Goal: Task Accomplishment & Management: Manage account settings

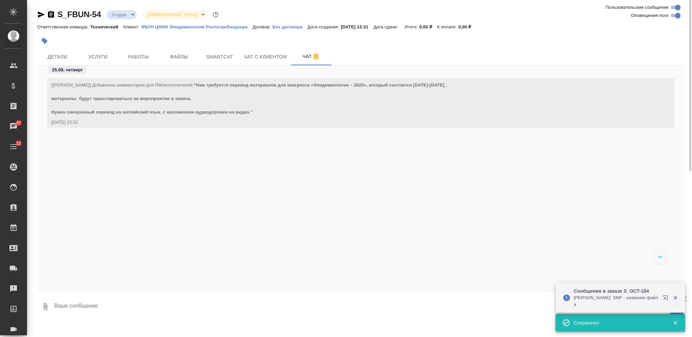
click at [213, 309] on textarea at bounding box center [368, 306] width 631 height 23
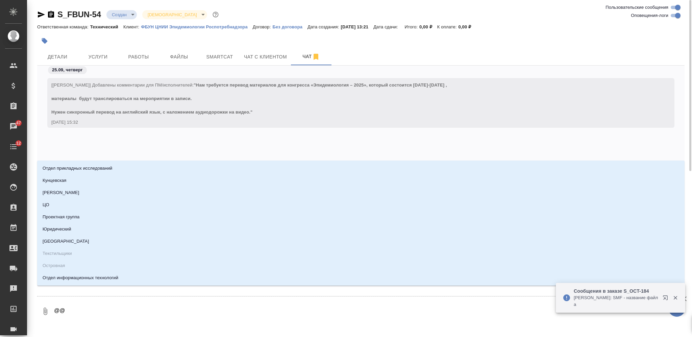
type textarea "@@Л"
type input "Л"
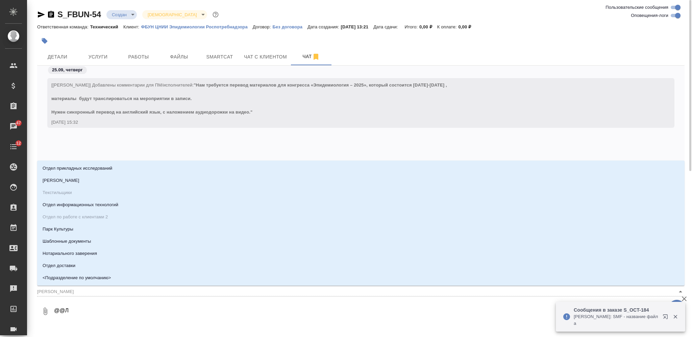
type textarea "@@Ло"
type input "Ло"
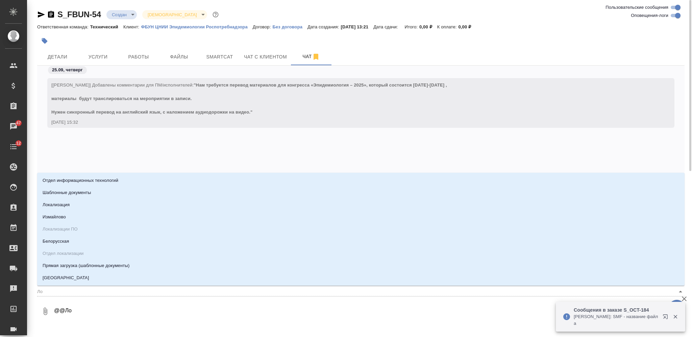
type textarea "@@Лок"
type input "Лок"
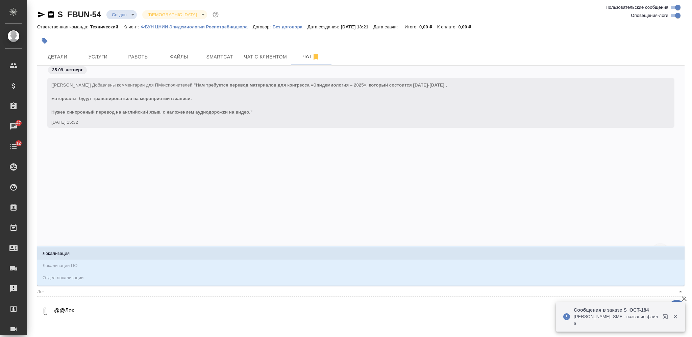
click at [211, 251] on li "Локализация" at bounding box center [360, 253] width 647 height 12
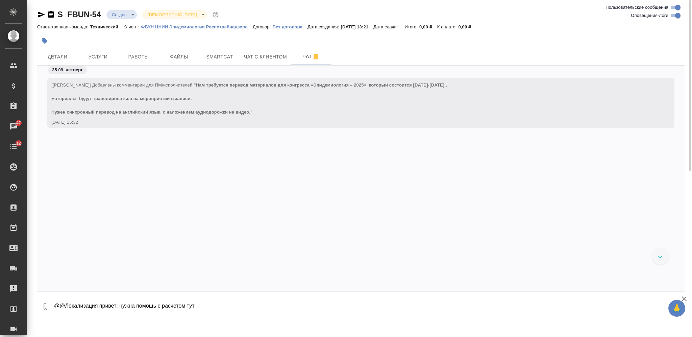
type textarea "@@Локализация привет! нужна помощь с расчетом тут"
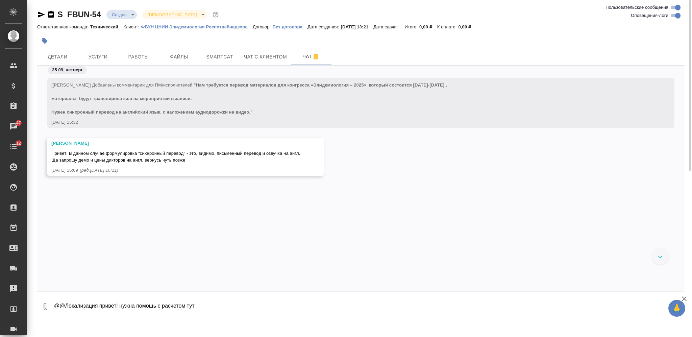
click at [129, 307] on textarea "@@Локализация привет! нужна помощь с расчетом тут" at bounding box center [368, 306] width 631 height 23
type textarea "но мы можем предложить синхрон через спикас и потом наложение записи?"
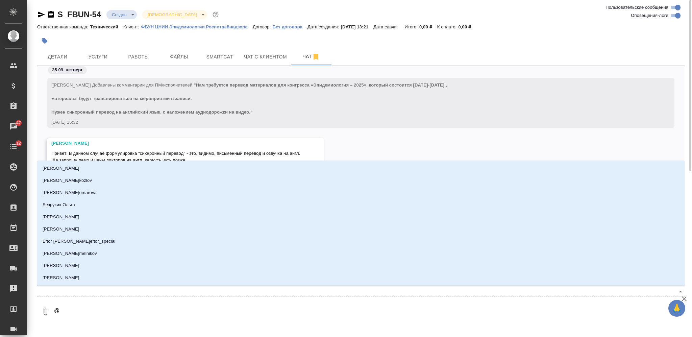
type textarea "@Ф"
type input "Ф"
type textarea "@Фе"
type input "Фе"
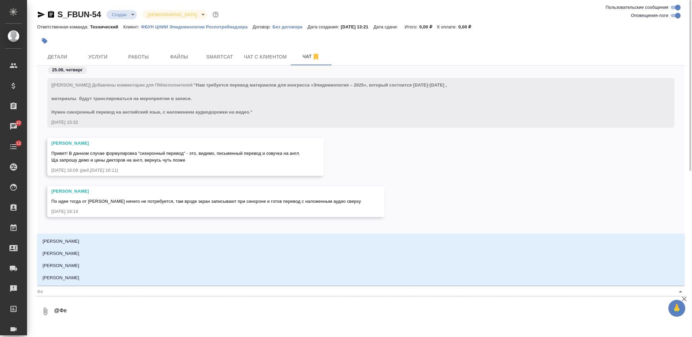
type textarea "@Фед"
type input "Фед"
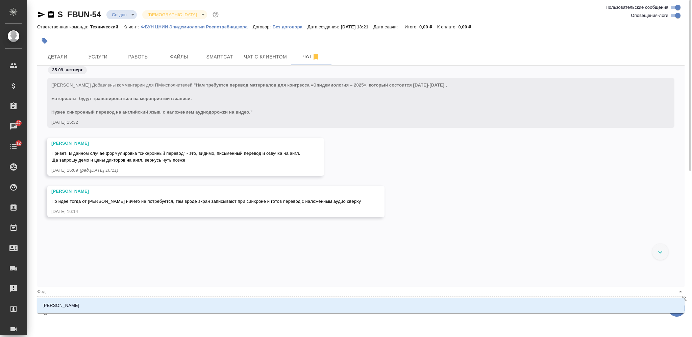
type textarea "@Федо"
type input "Федо"
type textarea "@Федот"
type input "Федот"
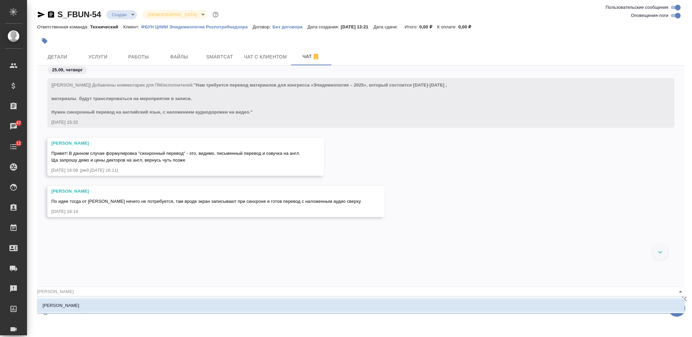
click at [315, 306] on li "Федотова Ирина" at bounding box center [360, 305] width 647 height 12
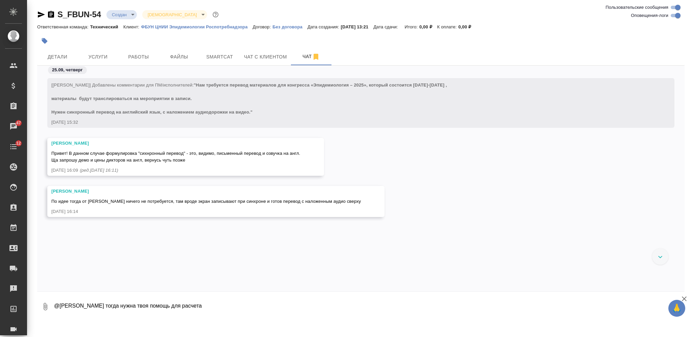
type textarea "@Федотова Ирина тогда нужна твоя помощь для расчета"
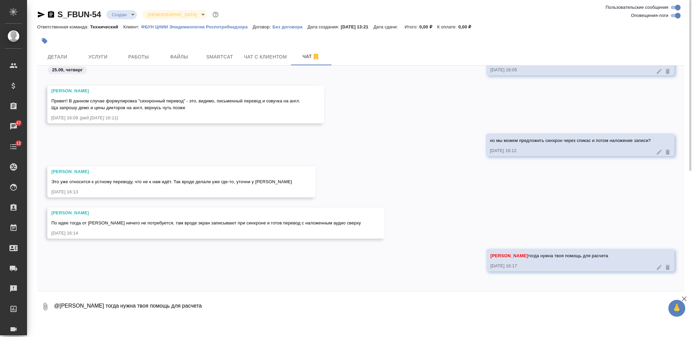
drag, startPoint x: 285, startPoint y: 255, endPoint x: 327, endPoint y: 257, distance: 41.3
click at [375, 125] on div "Муталимов Марк Привет! В данном случае формулировка "сихнронный перевод" - это,…" at bounding box center [360, 109] width 647 height 48
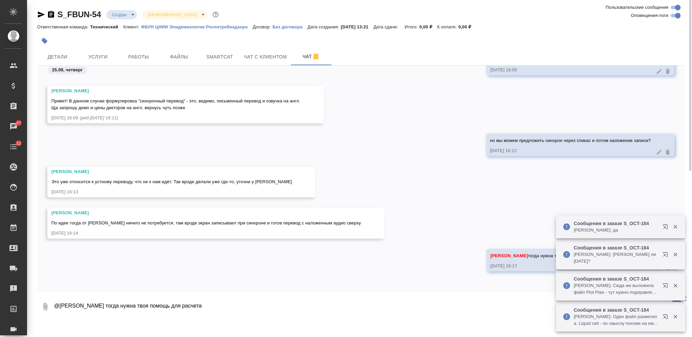
click at [41, 14] on icon "button" at bounding box center [41, 14] width 8 height 8
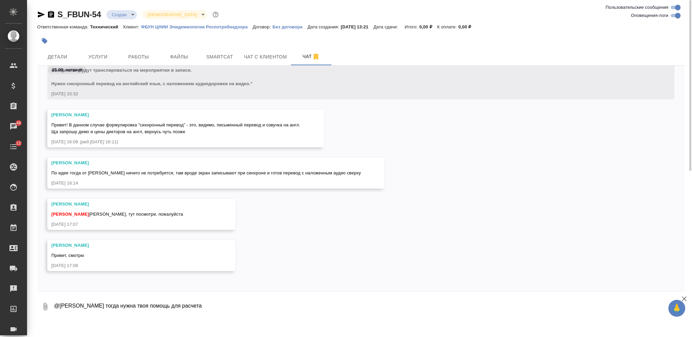
scroll to position [28, 0]
click at [580, 203] on div "Федотова Ирина Баданян Артак Артак, тут посмотри, пожалуйста 25.09.25, 17:07" at bounding box center [360, 219] width 647 height 41
click at [360, 223] on div "Федотова Ирина Баданян Артак Артак, тут посмотри, пожалуйста 25.09.25, 17:07" at bounding box center [360, 219] width 647 height 41
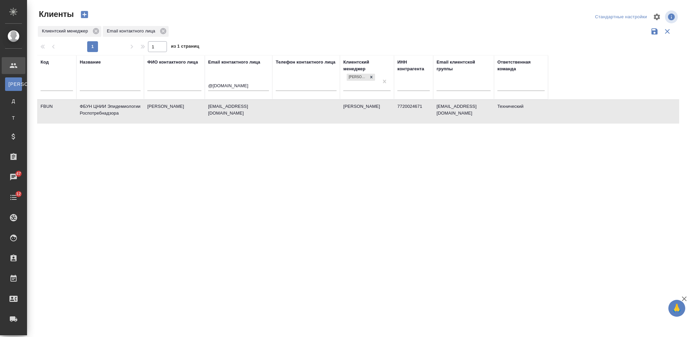
select select "RU"
click at [215, 87] on input "@cmd.su" at bounding box center [238, 86] width 61 height 8
click at [115, 83] on input "text" at bounding box center [110, 86] width 61 height 8
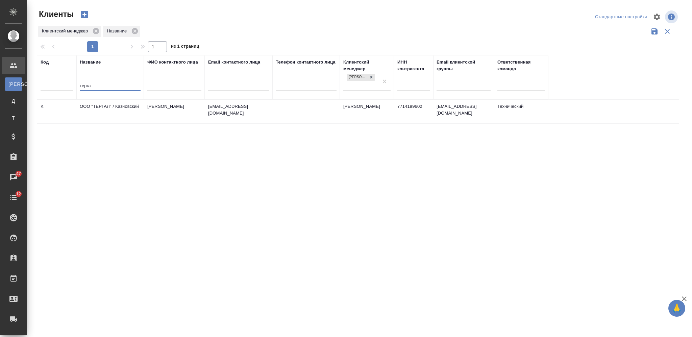
type input "терга"
click at [142, 109] on td "ООО "ТЕРГАЛ" / Казновский" at bounding box center [110, 112] width 68 height 24
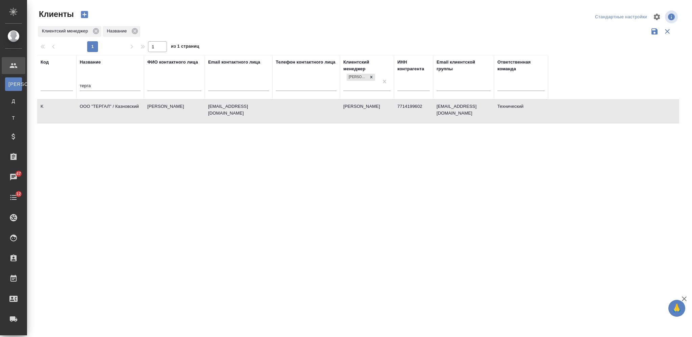
click at [142, 109] on td "ООО "ТЕРГАЛ" / Казновский" at bounding box center [110, 112] width 68 height 24
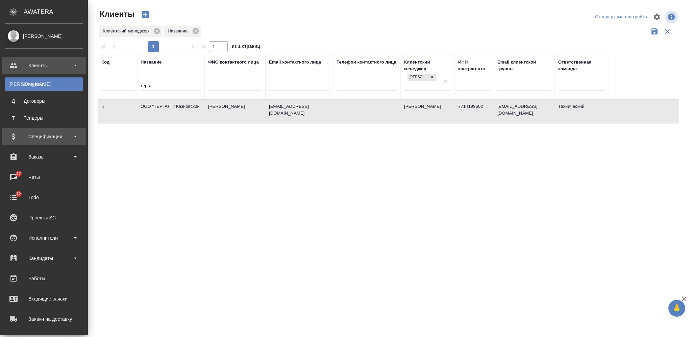
click at [49, 137] on div "Спецификации" at bounding box center [44, 136] width 78 height 10
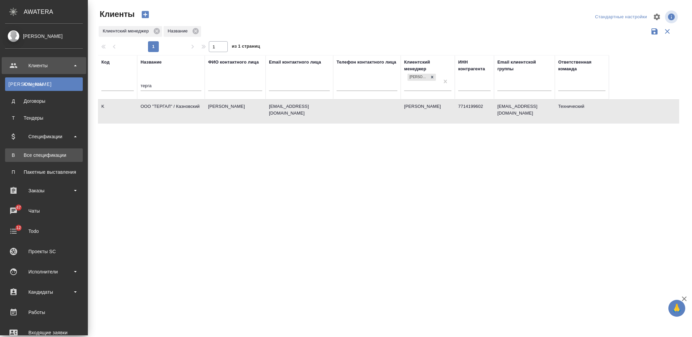
click at [47, 152] on div "Все спецификации" at bounding box center [43, 155] width 71 height 7
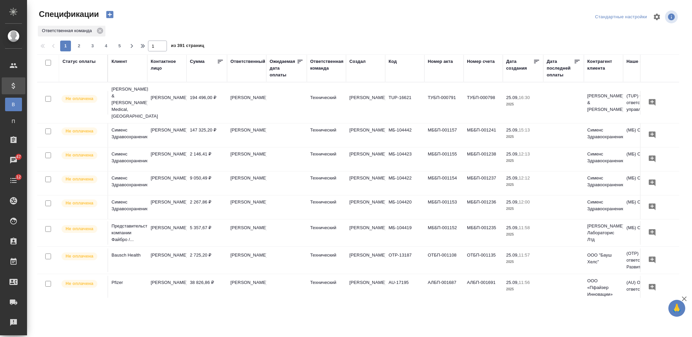
scroll to position [180, 0]
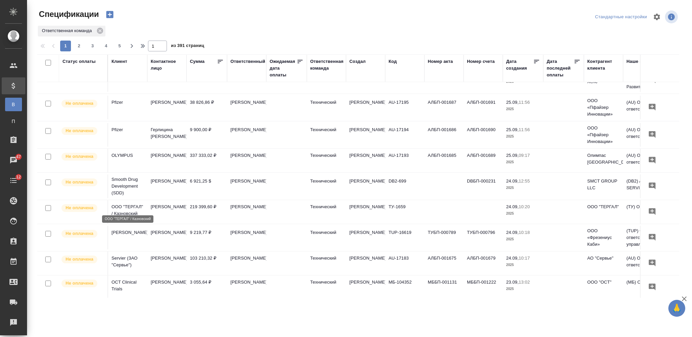
click at [140, 203] on p "ООО "ТЕРГАЛ" / Казновский" at bounding box center [127, 210] width 32 height 14
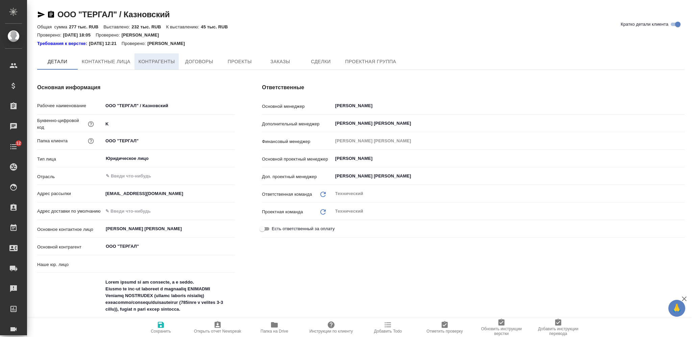
type textarea "x"
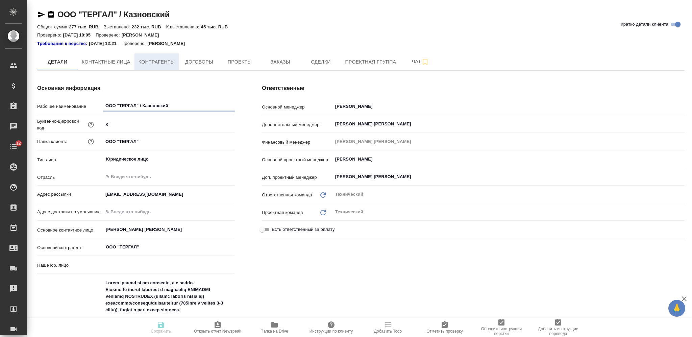
type textarea "x"
click at [275, 330] on span "Папка на Drive" at bounding box center [274, 331] width 28 height 5
click at [273, 61] on span "Заказы" at bounding box center [280, 62] width 32 height 8
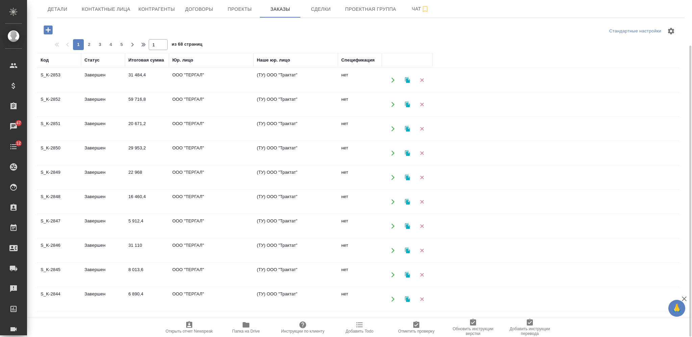
scroll to position [82, 0]
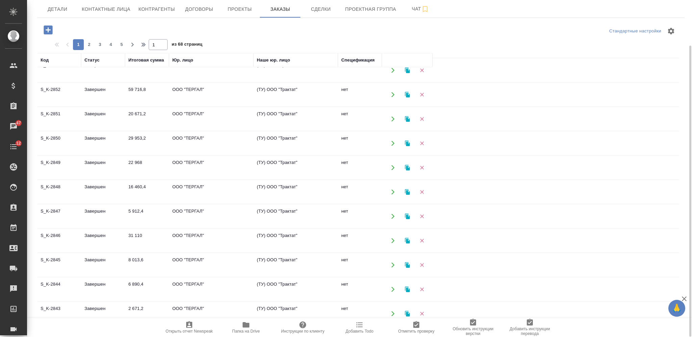
click at [176, 240] on td "ООО "ТЕРГАЛ"" at bounding box center [211, 241] width 84 height 24
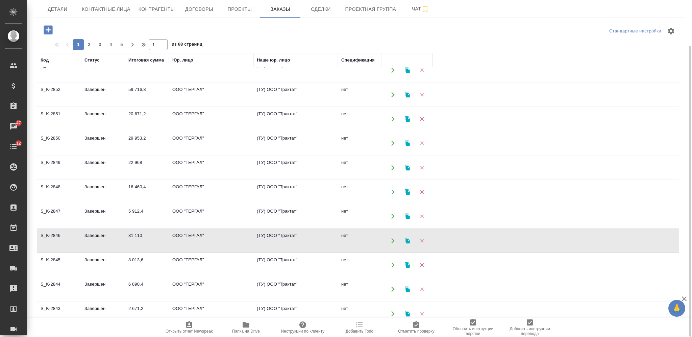
click at [176, 240] on td "ООО "ТЕРГАЛ"" at bounding box center [211, 241] width 84 height 24
click at [216, 212] on td "ООО "ТЕРГАЛ"" at bounding box center [211, 216] width 84 height 24
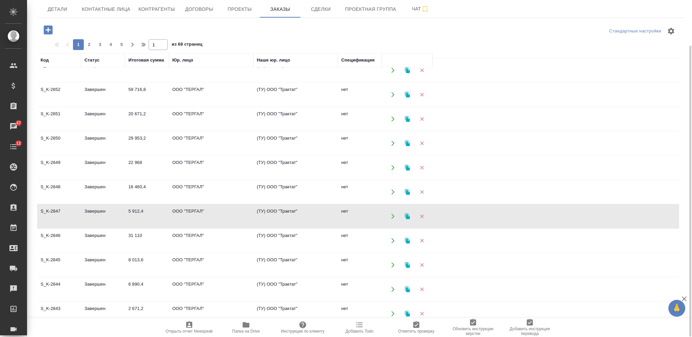
click at [216, 212] on td "ООО "ТЕРГАЛ"" at bounding box center [211, 216] width 84 height 24
click at [215, 188] on td "ООО "ТЕРГАЛ"" at bounding box center [211, 192] width 84 height 24
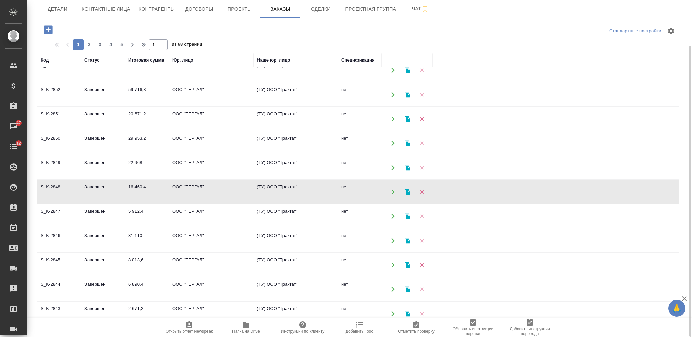
click at [215, 161] on td "ООО "ТЕРГАЛ"" at bounding box center [211, 168] width 84 height 24
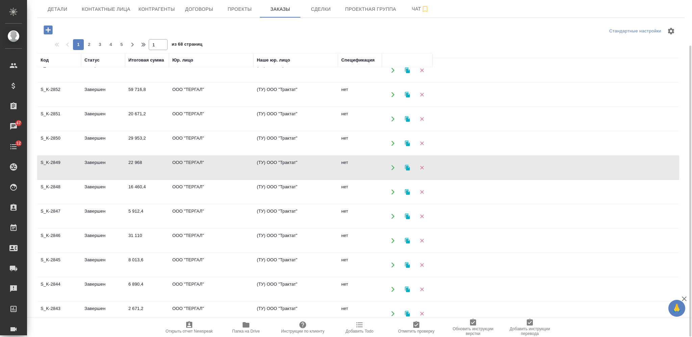
click at [221, 141] on td "ООО "ТЕРГАЛ"" at bounding box center [211, 143] width 84 height 24
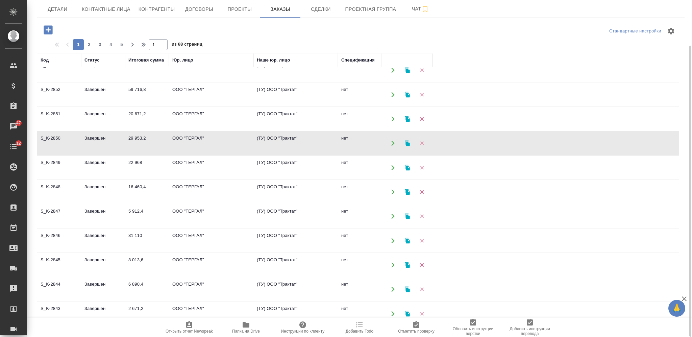
click at [221, 141] on td "ООО "ТЕРГАЛ"" at bounding box center [211, 143] width 84 height 24
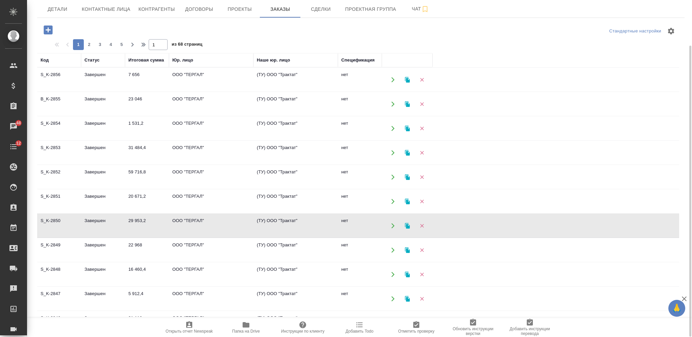
click at [191, 199] on td "ООО "ТЕРГАЛ"" at bounding box center [211, 201] width 84 height 24
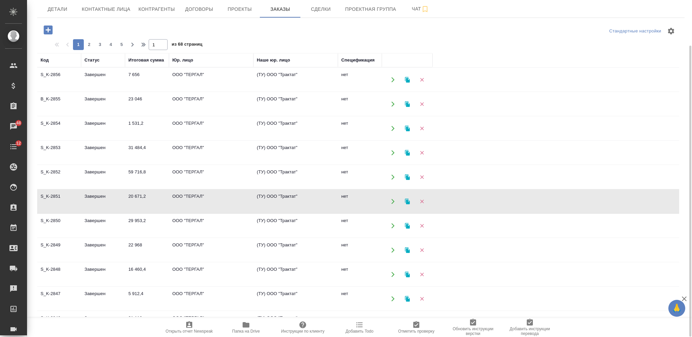
click at [191, 199] on td "ООО "ТЕРГАЛ"" at bounding box center [211, 201] width 84 height 24
click at [160, 174] on td "59 716,8" at bounding box center [147, 177] width 44 height 24
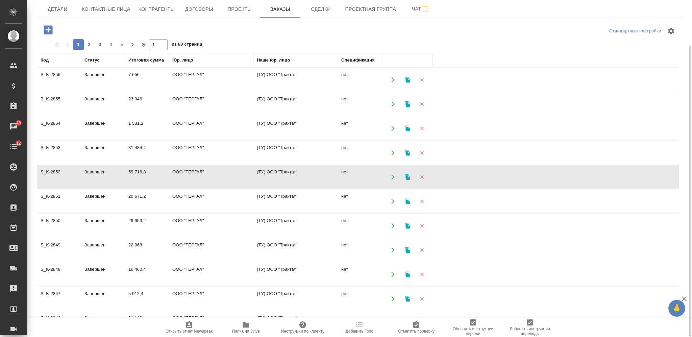
click at [160, 152] on td "31 484,4" at bounding box center [147, 153] width 44 height 24
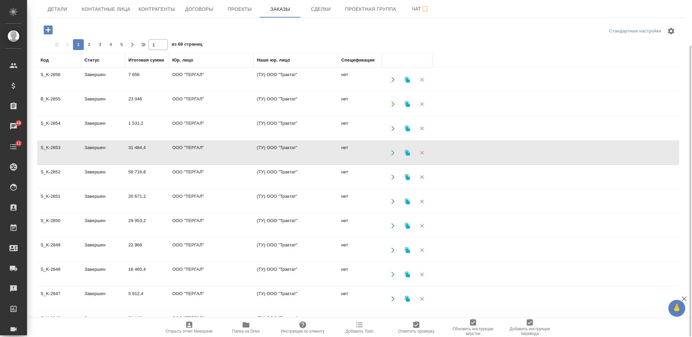
click at [157, 128] on td "1 531,2" at bounding box center [147, 129] width 44 height 24
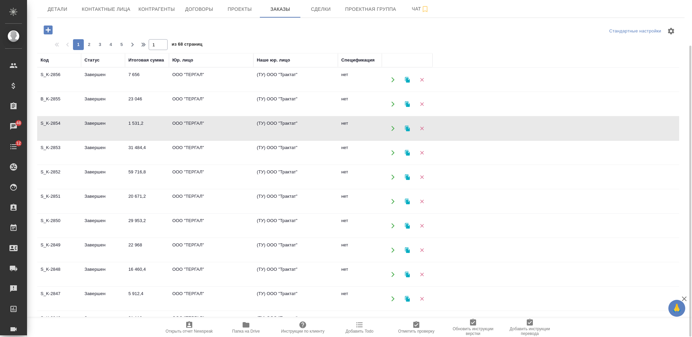
click at [157, 128] on td "1 531,2" at bounding box center [147, 129] width 44 height 24
click at [221, 101] on td "ООО "ТЕРГАЛ"" at bounding box center [211, 104] width 84 height 24
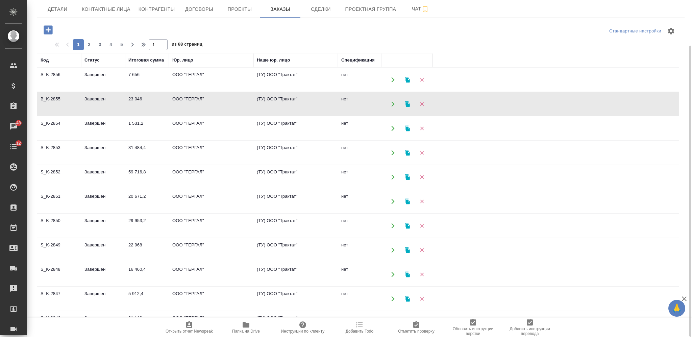
click at [221, 101] on td "ООО "ТЕРГАЛ"" at bounding box center [211, 104] width 84 height 24
click at [223, 82] on td "ООО "ТЕРГАЛ"" at bounding box center [211, 80] width 84 height 24
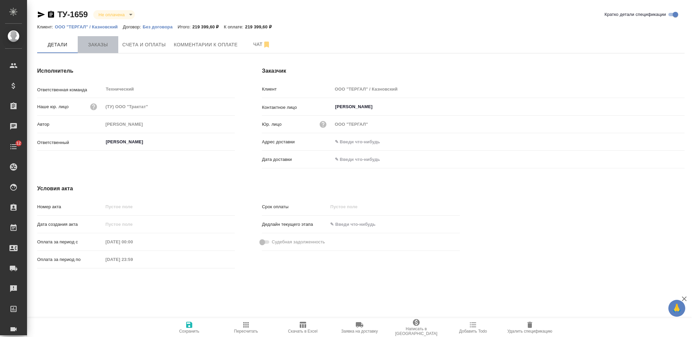
click at [103, 41] on span "Заказы" at bounding box center [98, 45] width 32 height 8
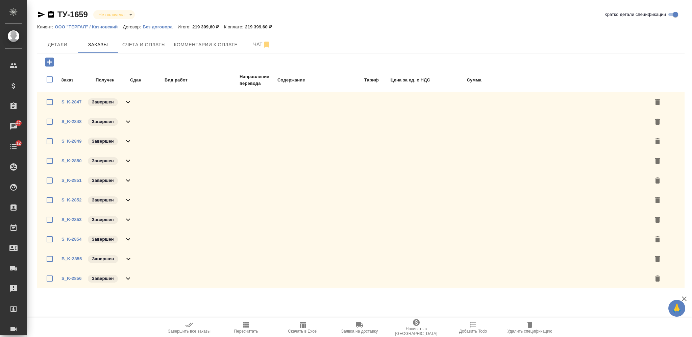
click at [527, 325] on icon "button" at bounding box center [530, 325] width 8 height 8
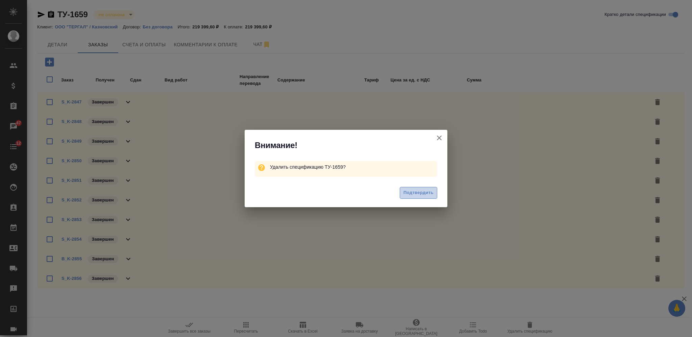
click at [420, 192] on span "Подтвердить" at bounding box center [418, 193] width 30 height 8
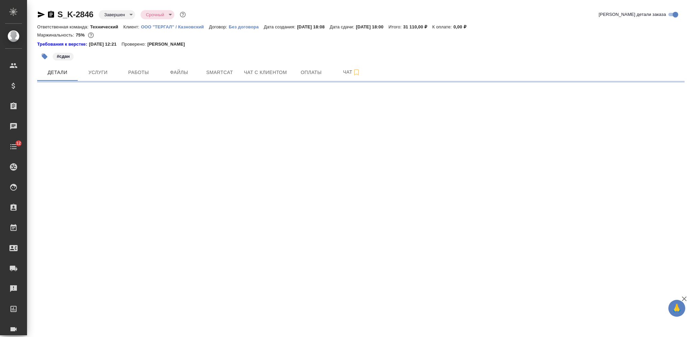
select select "RU"
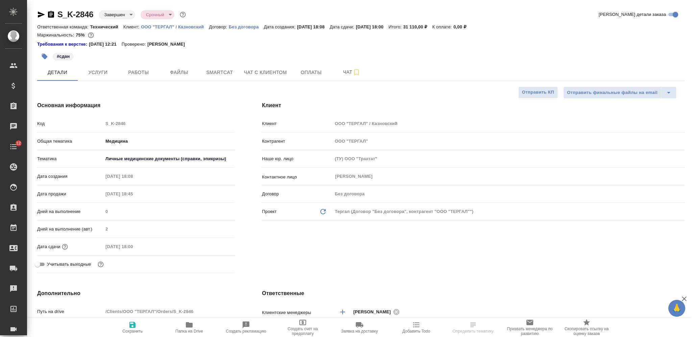
type textarea "x"
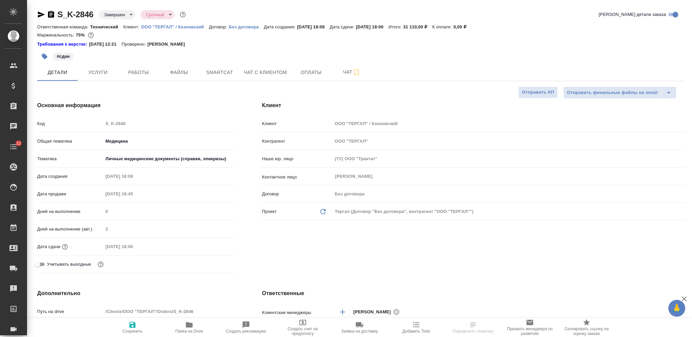
type textarea "x"
select select "RU"
type textarea "x"
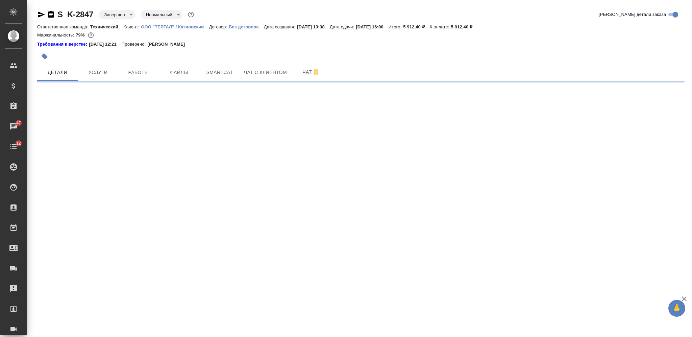
select select "RU"
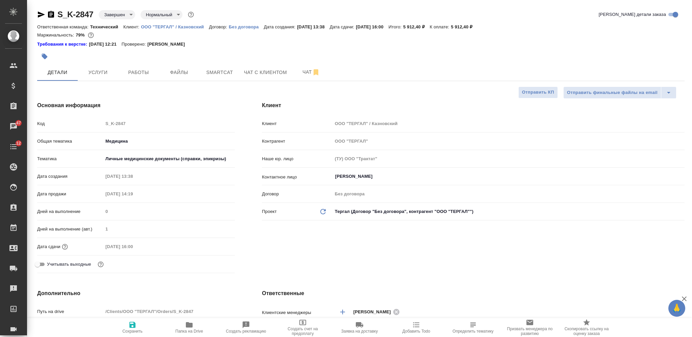
type textarea "x"
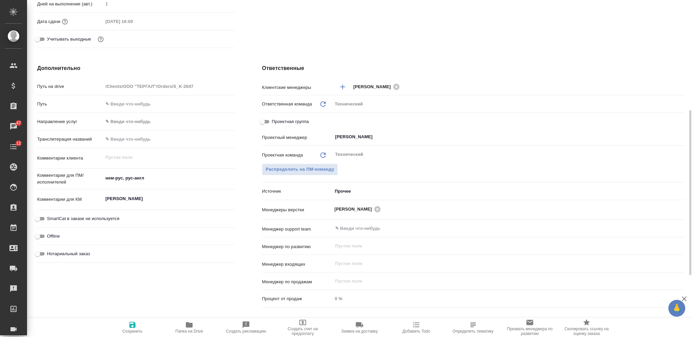
scroll to position [350, 0]
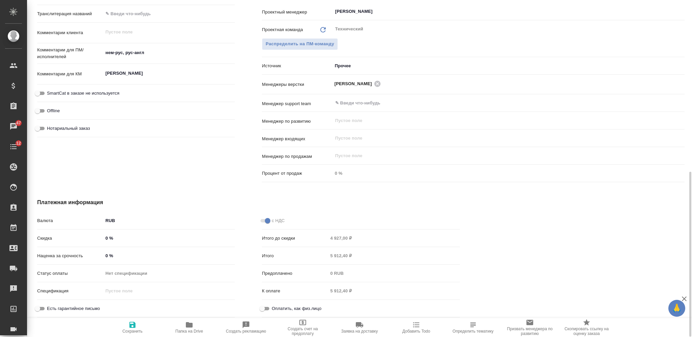
click at [267, 307] on input "Оплатить, как физ.лицо" at bounding box center [262, 308] width 24 height 8
checkbox input "true"
type textarea "x"
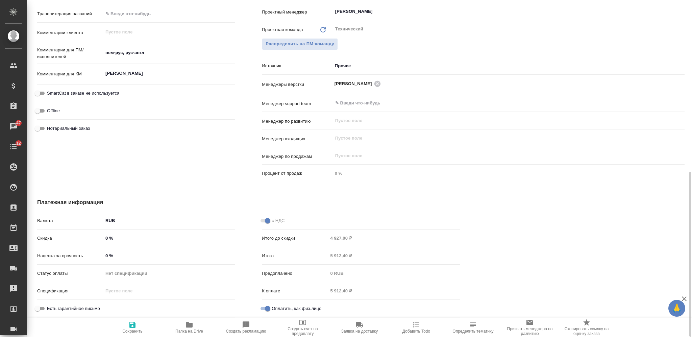
click at [124, 327] on span "Сохранить" at bounding box center [132, 327] width 49 height 13
type textarea "x"
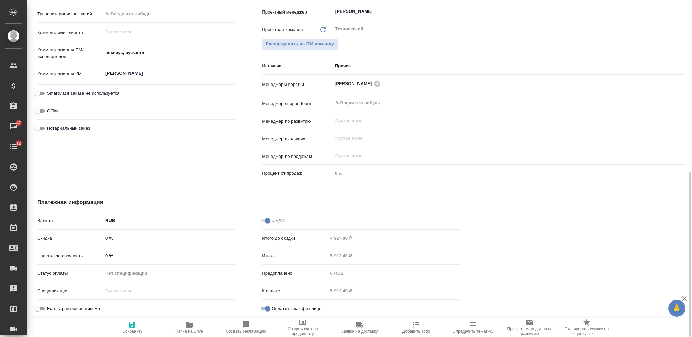
type textarea "x"
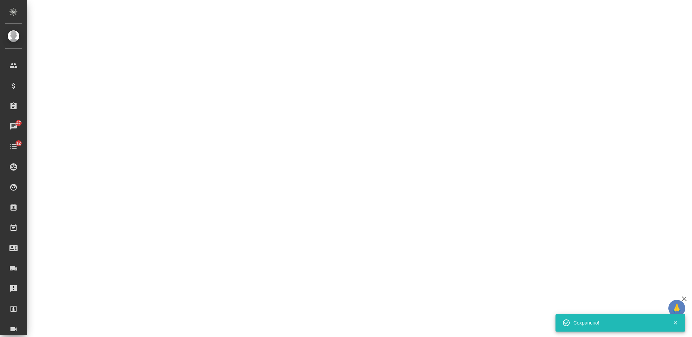
select select "RU"
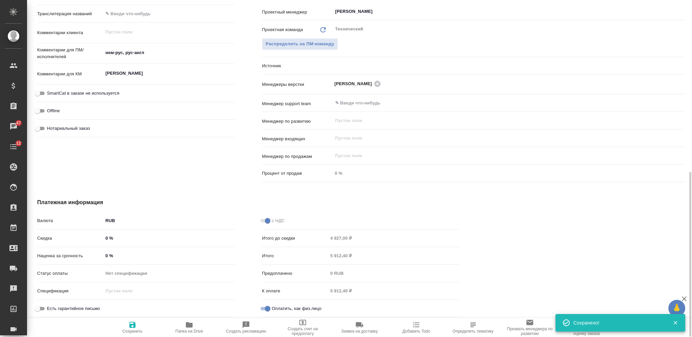
type textarea "x"
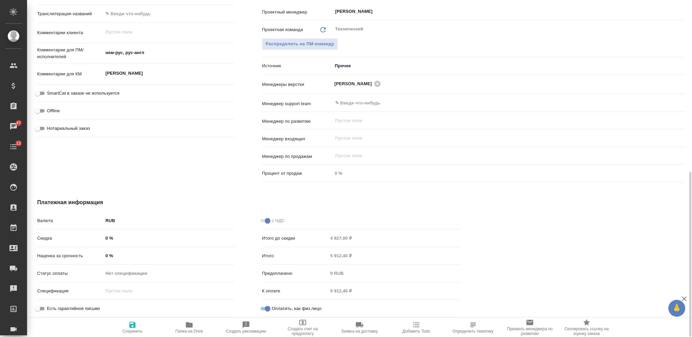
type textarea "x"
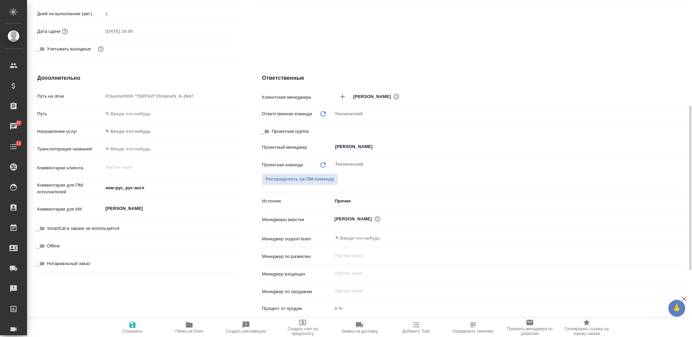
scroll to position [0, 0]
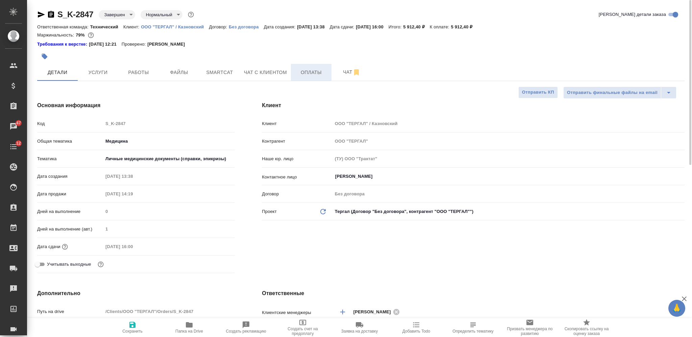
click at [311, 68] on button "Оплаты" at bounding box center [311, 72] width 41 height 17
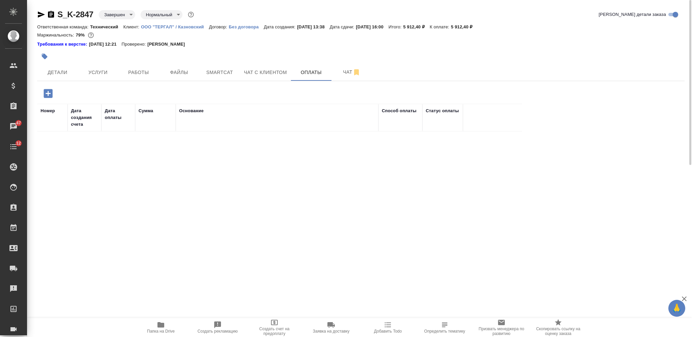
click at [47, 95] on icon "button" at bounding box center [48, 93] width 9 height 9
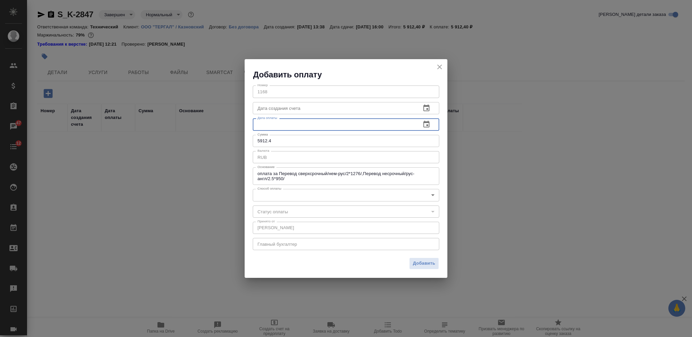
click at [329, 127] on input "text" at bounding box center [334, 124] width 163 height 12
paste input "[DATE] 16:38"
type input "[DATE] 16:38"
click at [322, 196] on body "🙏 .cls-1 fill:#fff; AWATERA Nikiforova Valeria Клиенты Спецификации Заказы 47 Ч…" at bounding box center [346, 168] width 692 height 337
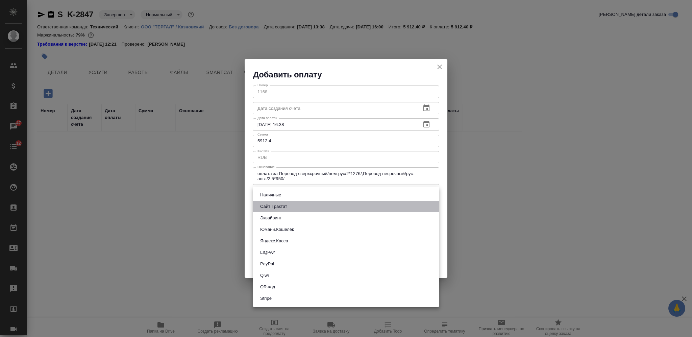
click at [324, 205] on li "Сайт Трактат" at bounding box center [346, 206] width 186 height 11
type input "site-traktat"
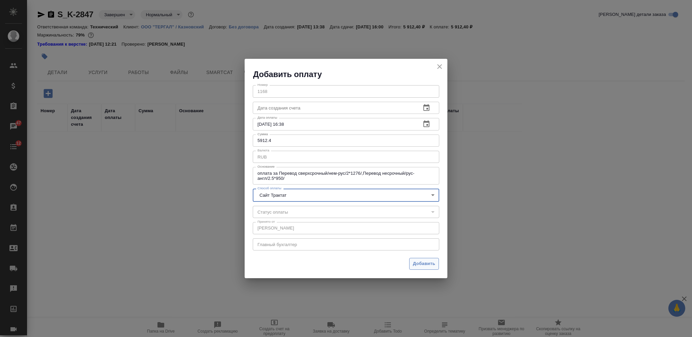
click at [417, 262] on span "Добавить" at bounding box center [424, 264] width 22 height 8
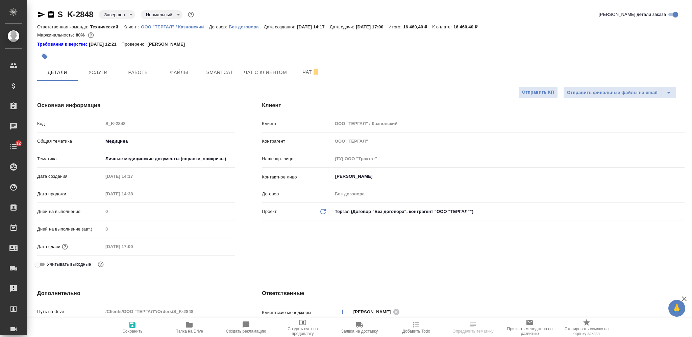
select select "RU"
type textarea "x"
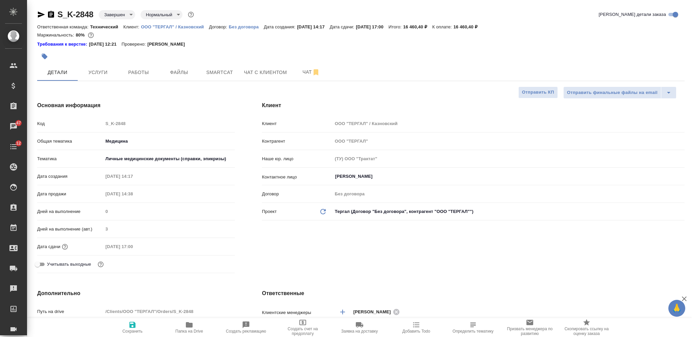
type textarea "x"
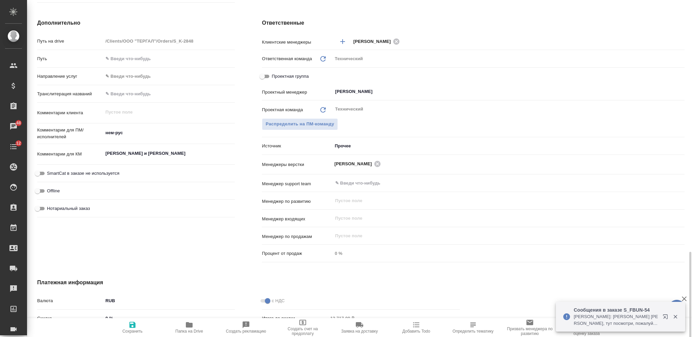
scroll to position [350, 0]
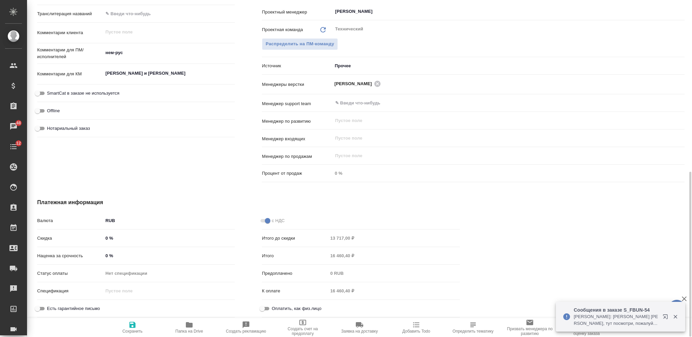
click at [267, 306] on input "Оплатить, как физ.лицо" at bounding box center [262, 308] width 24 height 8
checkbox input "true"
type textarea "x"
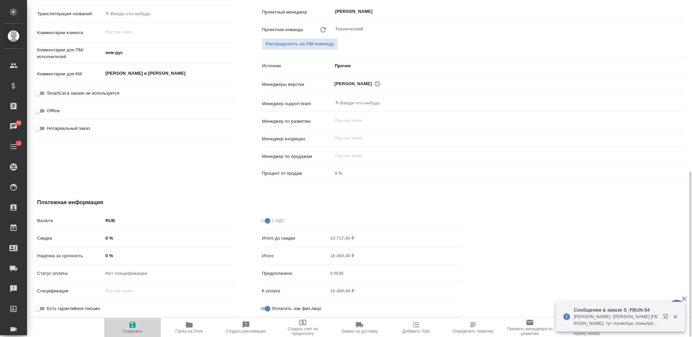
click at [137, 329] on span "Сохранить" at bounding box center [132, 327] width 49 height 13
type textarea "x"
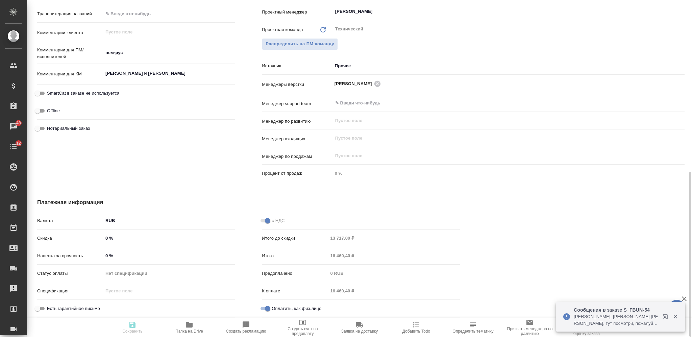
type textarea "x"
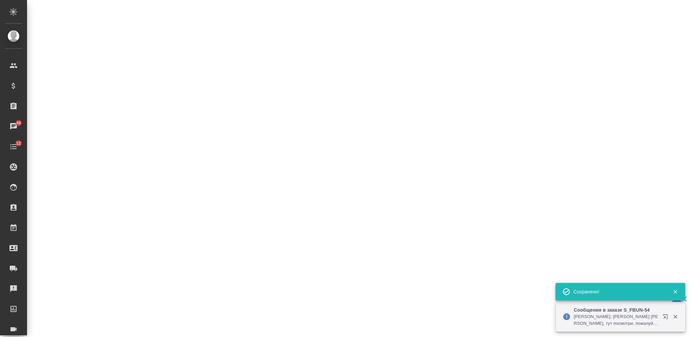
select select "RU"
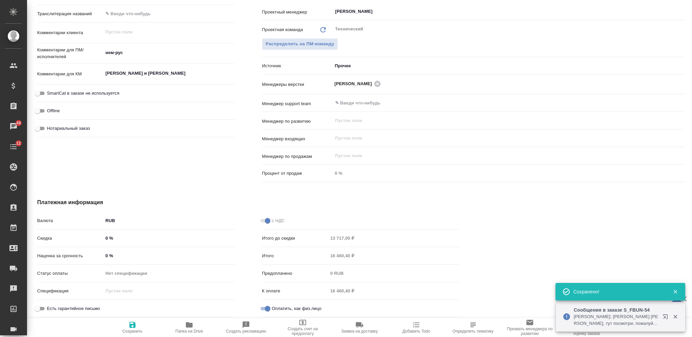
type textarea "x"
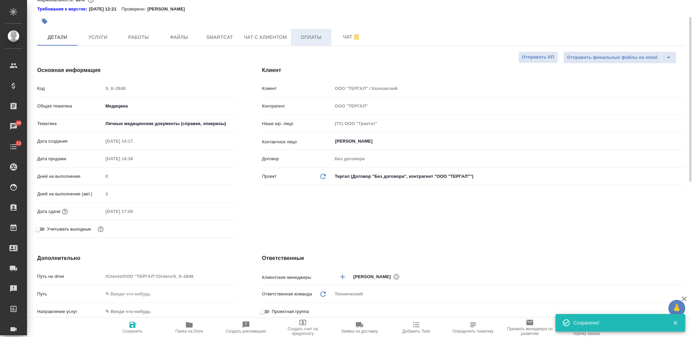
click at [306, 37] on span "Оплаты" at bounding box center [311, 37] width 32 height 8
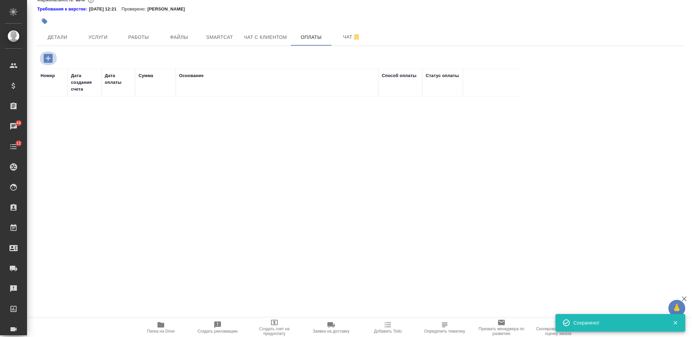
click at [47, 57] on icon "button" at bounding box center [48, 58] width 12 height 12
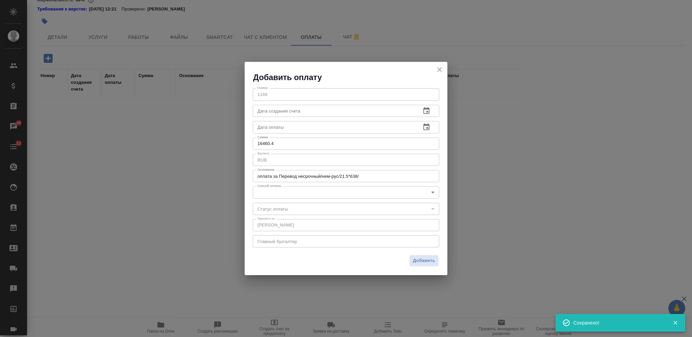
click at [287, 130] on input "text" at bounding box center [334, 127] width 163 height 12
paste input "[DATE] 16:38"
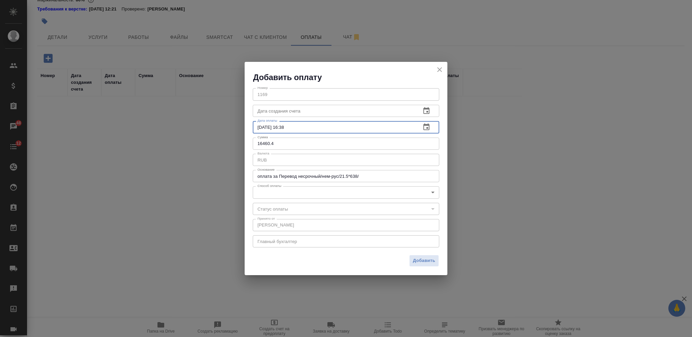
type input "[DATE] 16:38"
click at [312, 197] on body "🙏 .cls-1 fill:#fff; AWATERA Nikiforova Valeria Клиенты Спецификации Заказы 48 Ч…" at bounding box center [346, 168] width 692 height 337
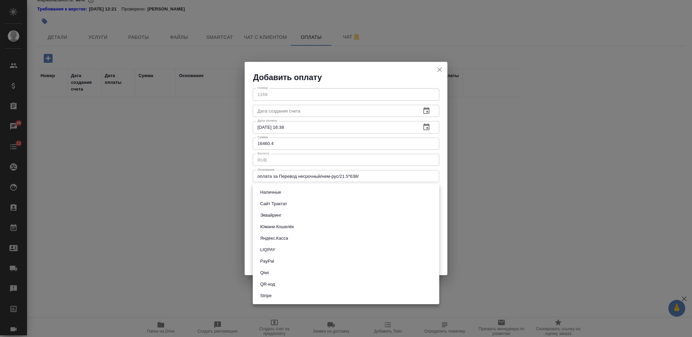
click at [313, 203] on li "Сайт Трактат" at bounding box center [346, 203] width 186 height 11
type input "site-traktat"
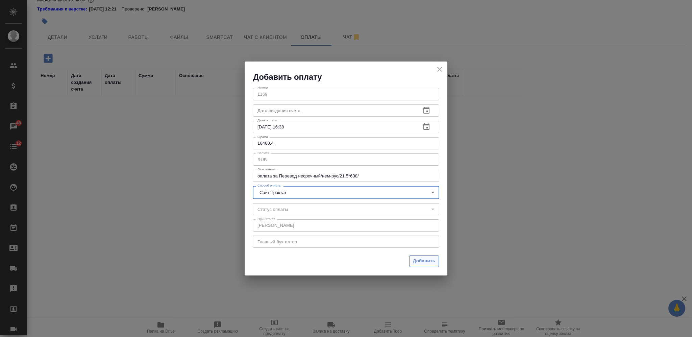
click at [416, 264] on span "Добавить" at bounding box center [424, 261] width 22 height 8
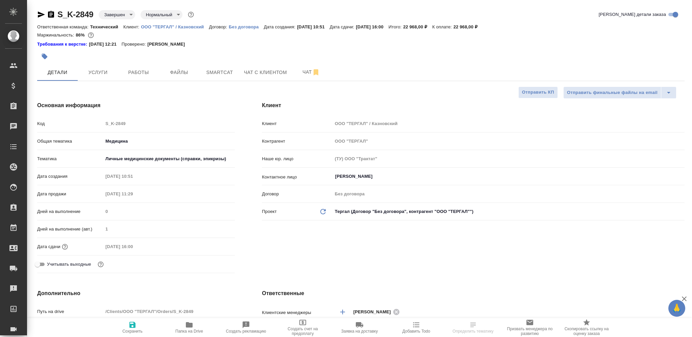
select select "RU"
type textarea "x"
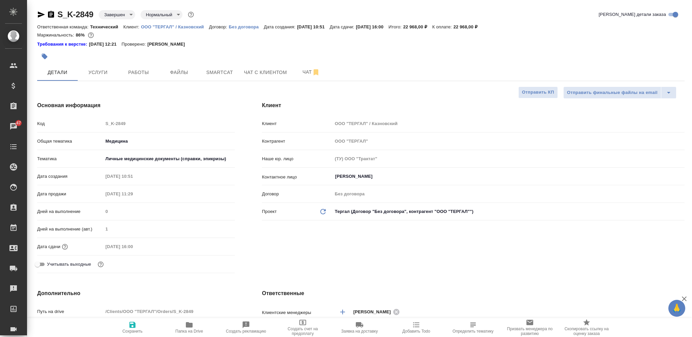
type textarea "x"
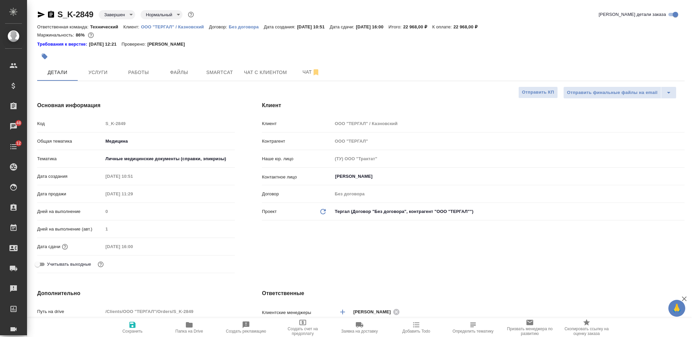
type textarea "x"
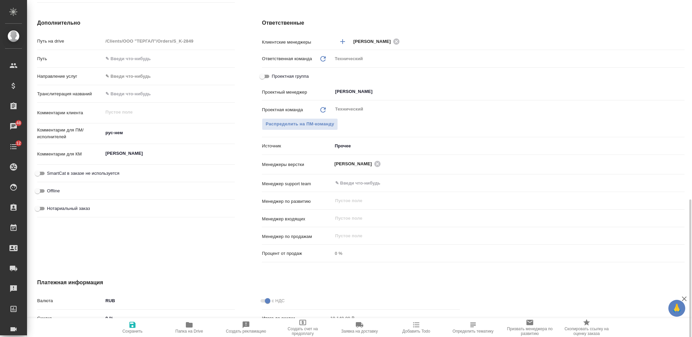
scroll to position [350, 0]
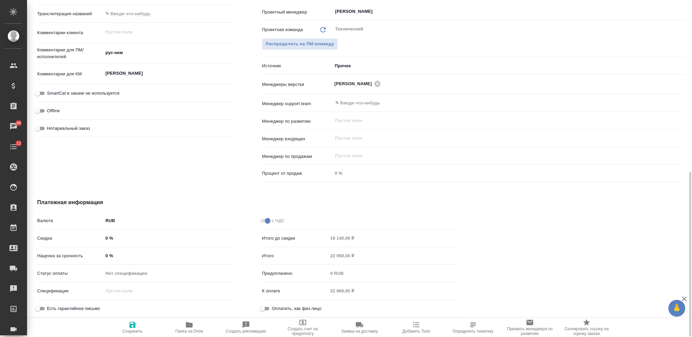
click at [264, 309] on input "Оплатить, как физ.лицо" at bounding box center [262, 308] width 24 height 8
checkbox input "true"
type textarea "x"
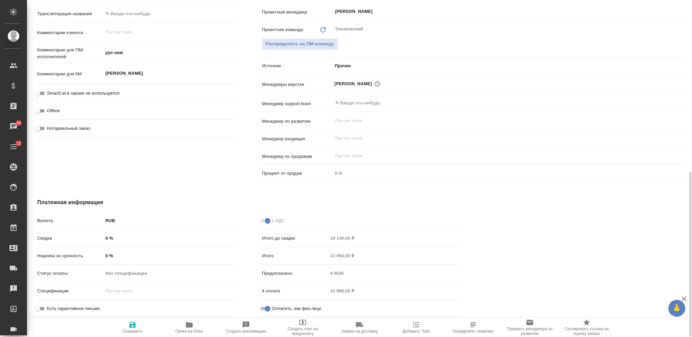
click at [122, 331] on span "Сохранить" at bounding box center [132, 331] width 20 height 5
type textarea "x"
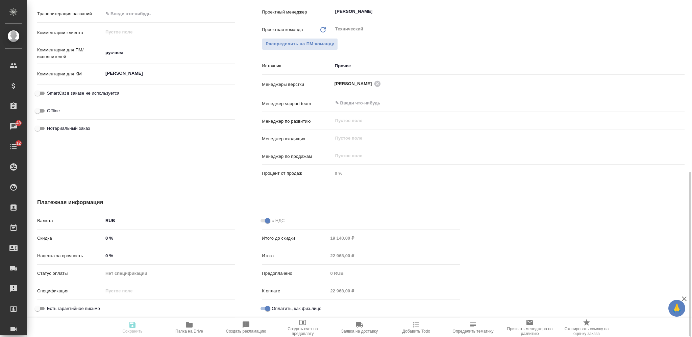
type textarea "x"
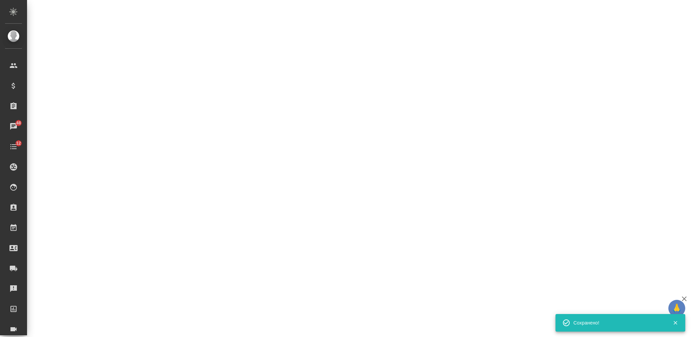
select select "RU"
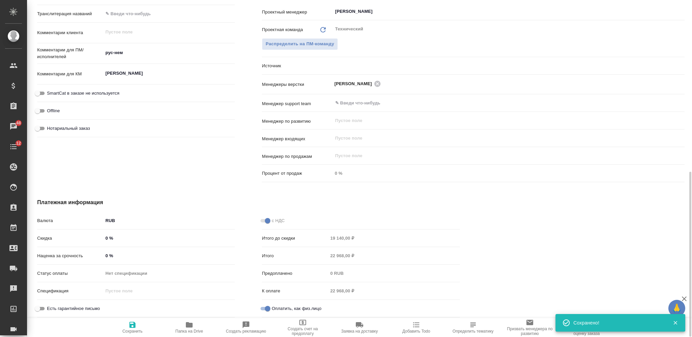
type textarea "x"
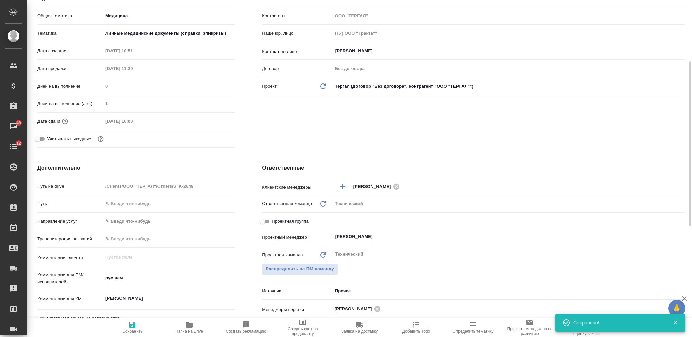
scroll to position [0, 0]
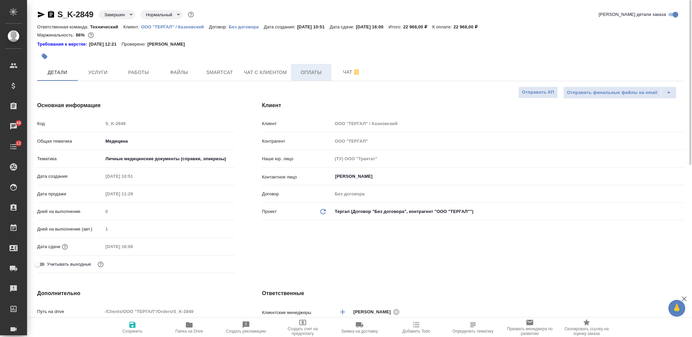
click at [307, 72] on span "Оплаты" at bounding box center [311, 72] width 32 height 8
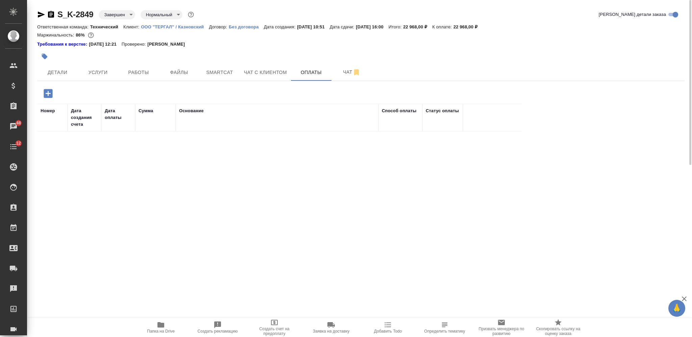
click at [55, 95] on button "button" at bounding box center [48, 93] width 19 height 14
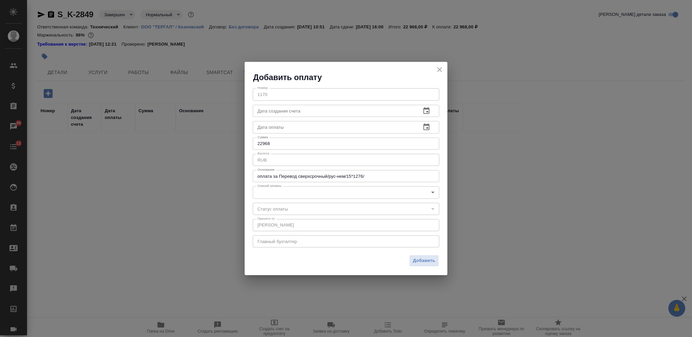
click at [310, 128] on input "text" at bounding box center [334, 127] width 163 height 12
paste input "[DATE] 16:38"
type input "[DATE] 16:38"
click at [309, 191] on body "🙏 .cls-1 fill:#fff; AWATERA Nikiforova Valeria Клиенты Спецификации Заказы 48 Ч…" at bounding box center [346, 168] width 692 height 337
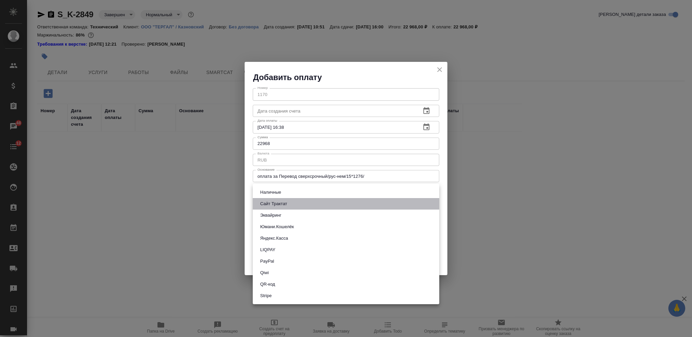
click at [299, 200] on li "Сайт Трактат" at bounding box center [346, 203] width 186 height 11
type input "site-traktat"
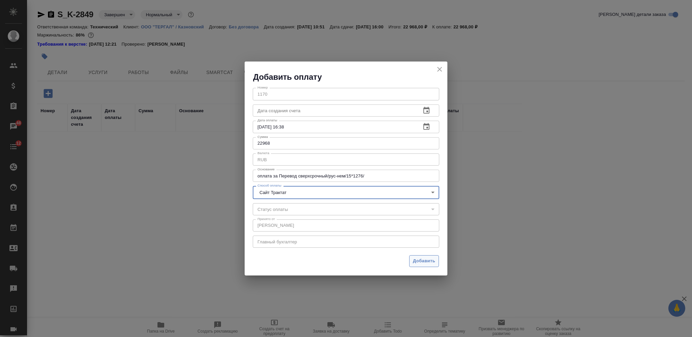
click at [417, 259] on span "Добавить" at bounding box center [424, 261] width 22 height 8
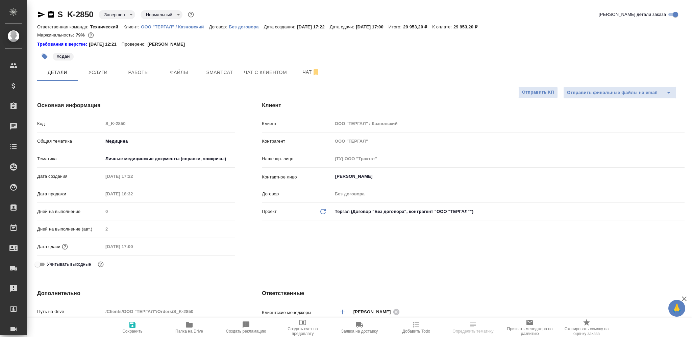
select select "RU"
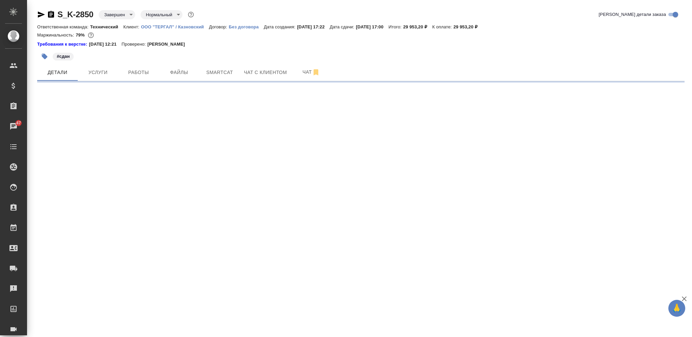
select select "RU"
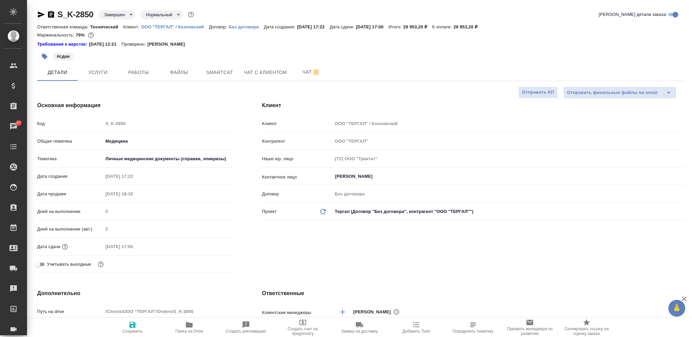
type textarea "x"
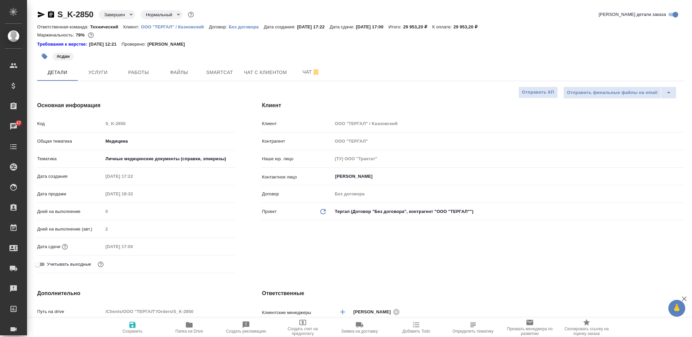
type textarea "x"
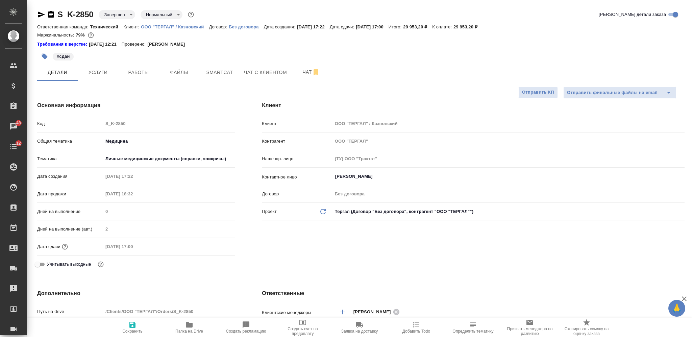
type textarea "x"
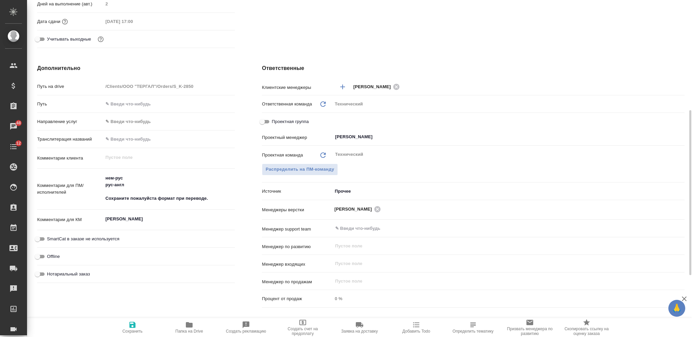
scroll to position [350, 0]
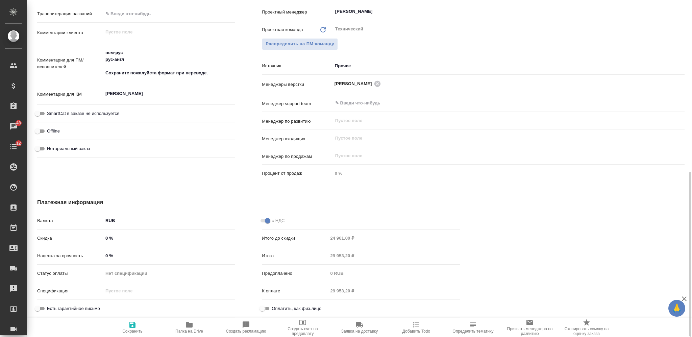
click at [261, 307] on input "Оплатить, как физ.лицо" at bounding box center [262, 308] width 24 height 8
checkbox input "true"
type textarea "x"
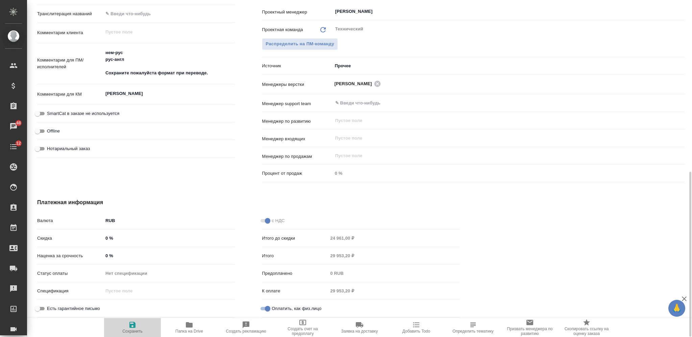
click at [140, 327] on span "Сохранить" at bounding box center [132, 327] width 49 height 13
type textarea "x"
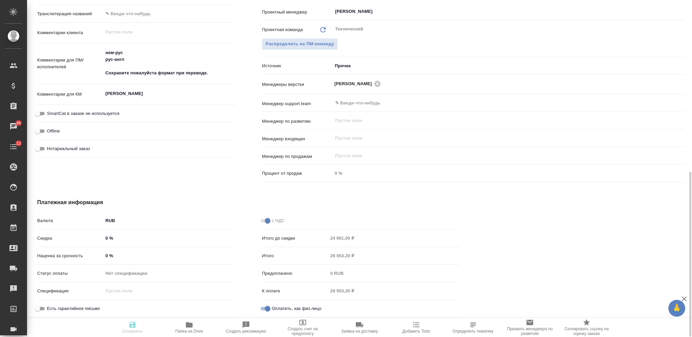
type textarea "x"
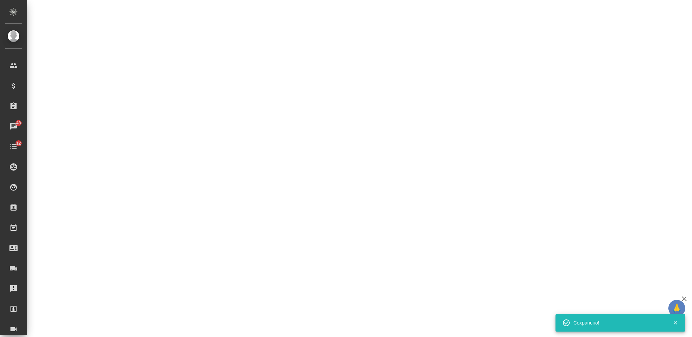
select select "RU"
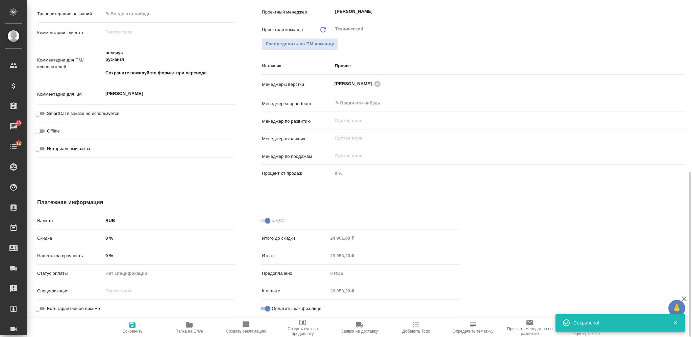
type textarea "x"
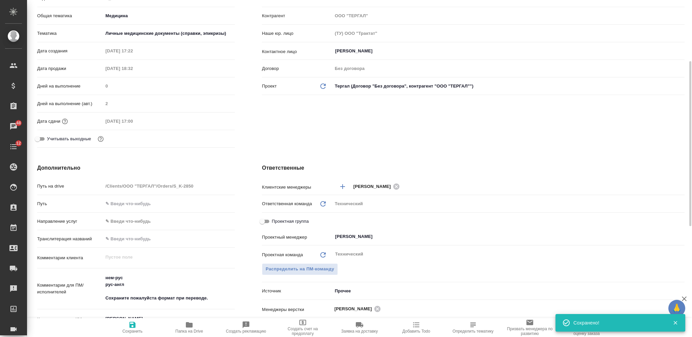
scroll to position [0, 0]
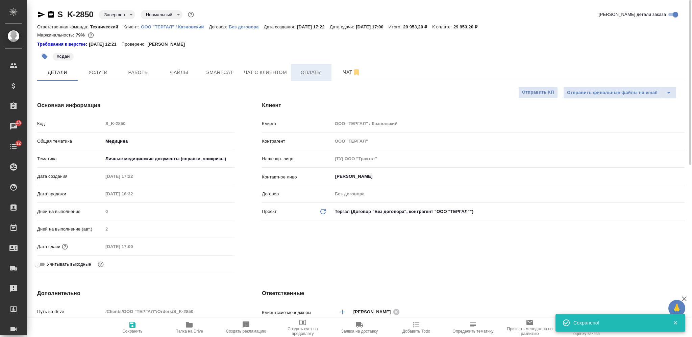
click at [314, 72] on span "Оплаты" at bounding box center [311, 72] width 32 height 8
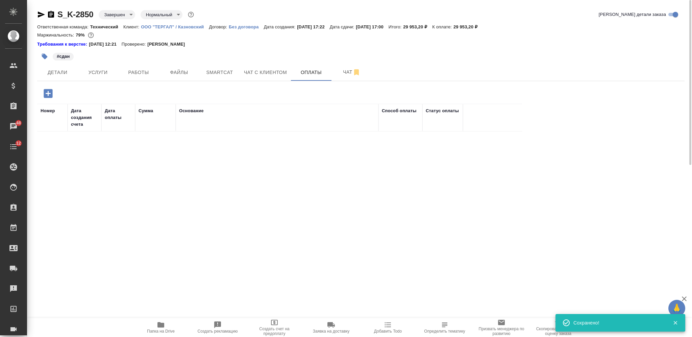
click at [49, 95] on icon "button" at bounding box center [48, 93] width 9 height 9
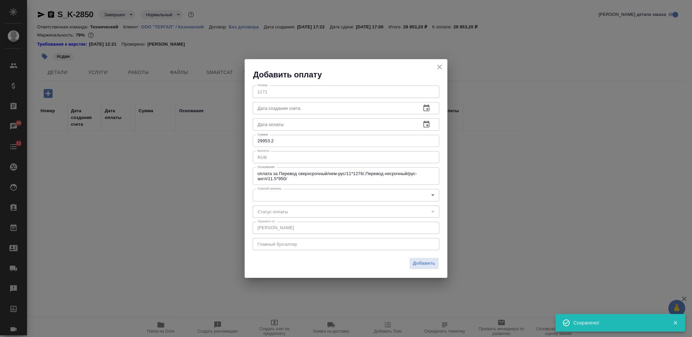
click at [314, 107] on input "text" at bounding box center [334, 108] width 163 height 12
click at [317, 126] on input "text" at bounding box center [334, 124] width 163 height 12
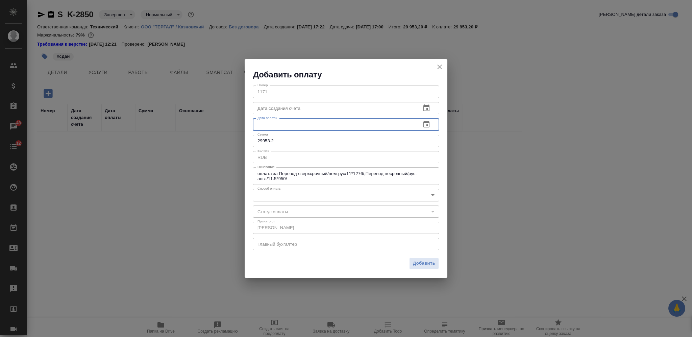
paste input "[DATE] 16:38"
type input "[DATE] 16:38"
click at [319, 190] on body "🙏 .cls-1 fill:#fff; AWATERA Nikiforova Valeria Клиенты Спецификации Заказы 48 Ч…" at bounding box center [346, 168] width 692 height 337
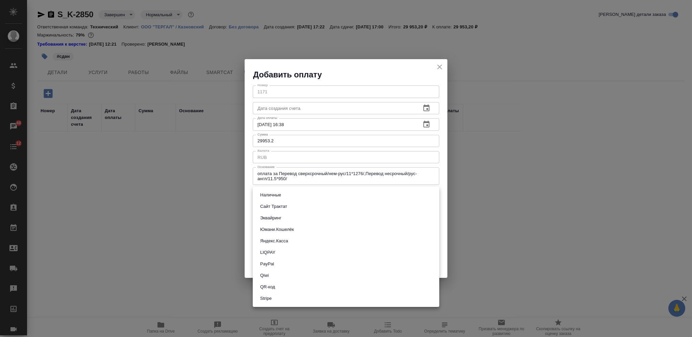
click at [315, 208] on li "Сайт Трактат" at bounding box center [346, 206] width 186 height 11
type input "site-traktat"
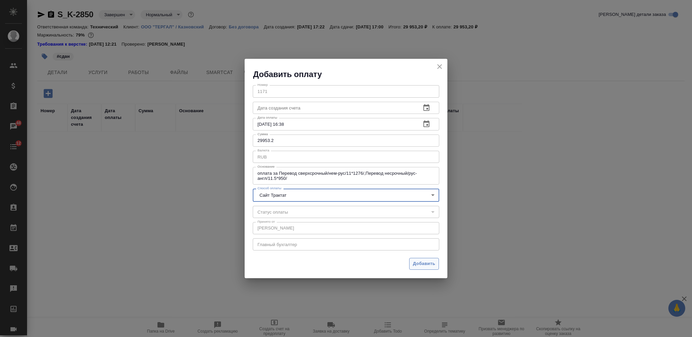
click at [421, 267] on button "Добавить" at bounding box center [424, 264] width 30 height 12
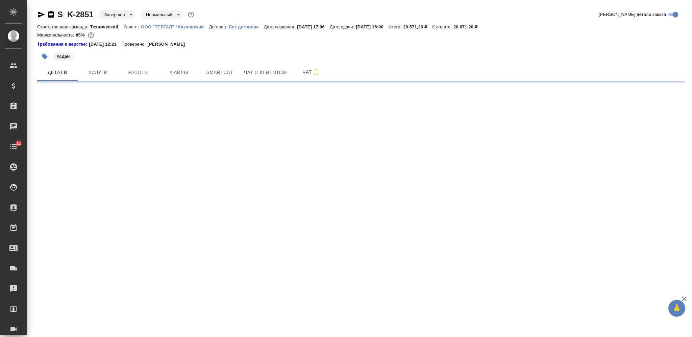
select select "RU"
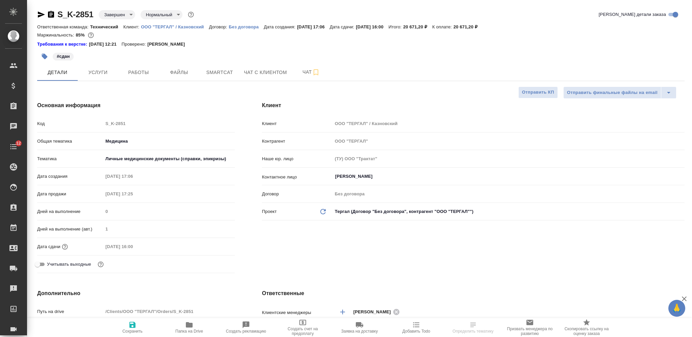
type textarea "x"
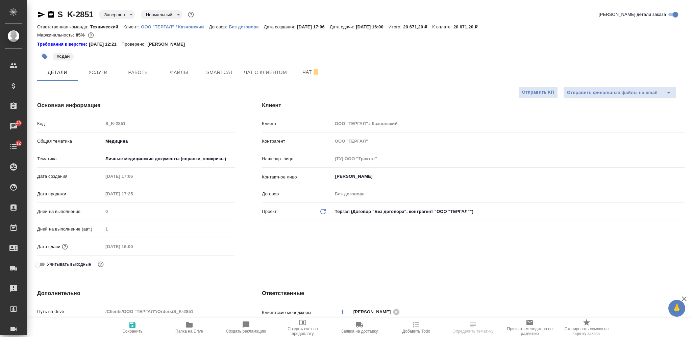
type textarea "x"
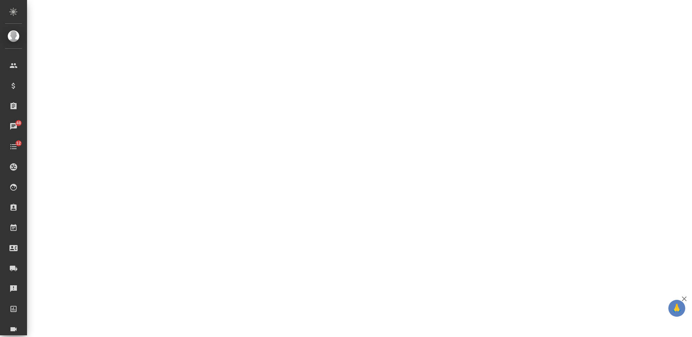
select select "RU"
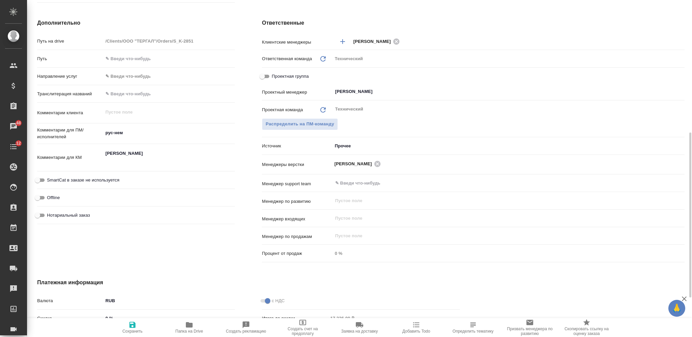
type textarea "x"
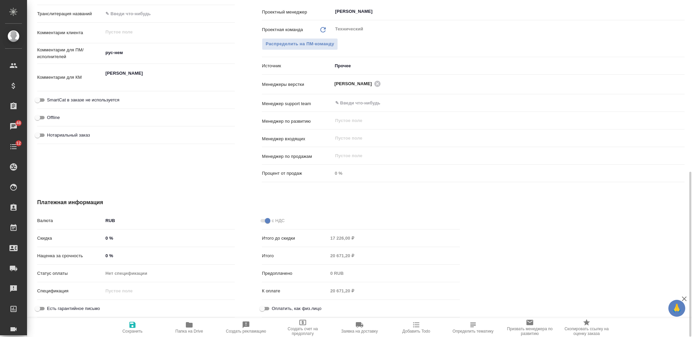
click at [266, 306] on input "Оплатить, как физ.лицо" at bounding box center [262, 308] width 24 height 8
checkbox input "true"
type textarea "x"
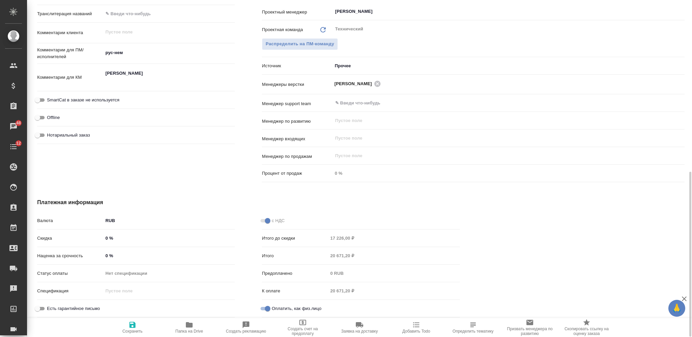
click at [134, 328] on icon "button" at bounding box center [132, 325] width 8 height 8
type textarea "x"
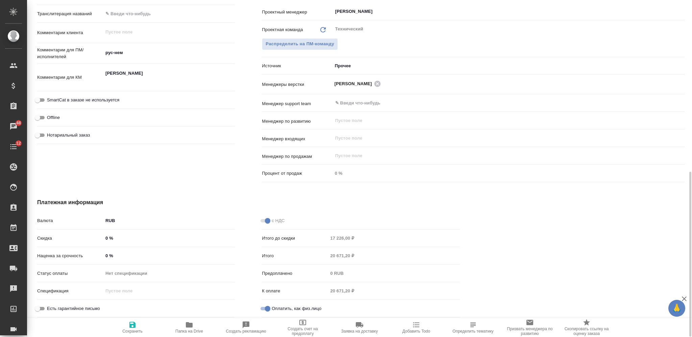
type textarea "x"
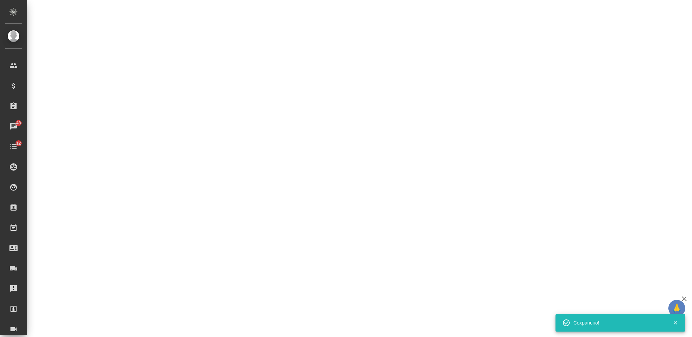
select select "RU"
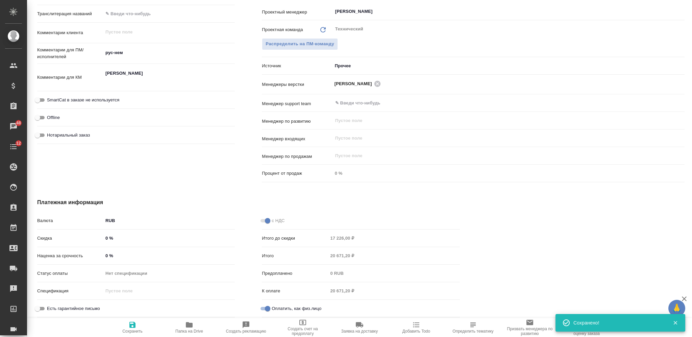
scroll to position [0, 0]
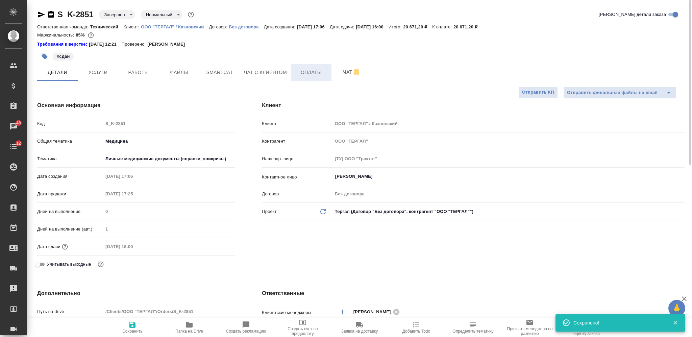
click at [306, 69] on span "Оплаты" at bounding box center [311, 72] width 32 height 8
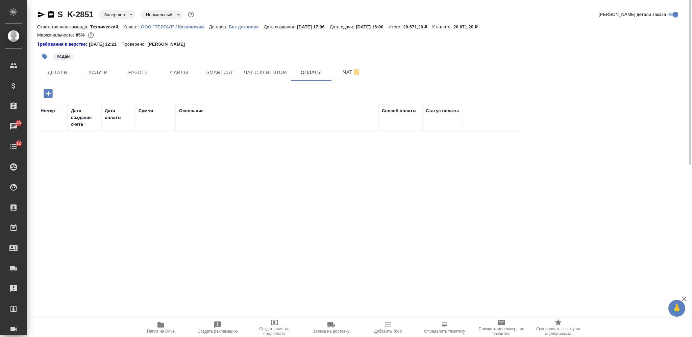
click at [52, 94] on icon "button" at bounding box center [48, 93] width 9 height 9
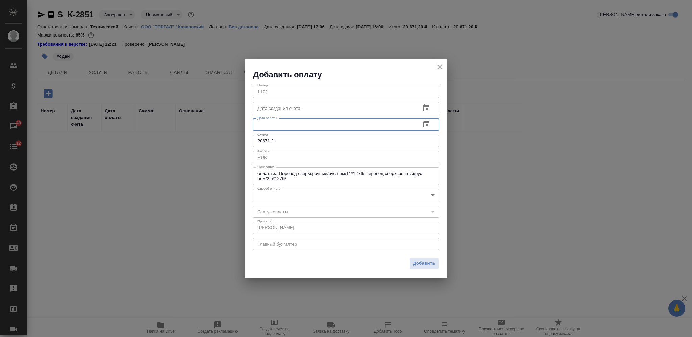
click at [315, 125] on input "text" at bounding box center [334, 124] width 163 height 12
paste input "[DATE] 16:38"
type input "[DATE] 16:38"
click at [319, 194] on body "🙏 .cls-1 fill:#fff; AWATERA Nikiforova Valeria Клиенты Спецификации Заказы 48 Ч…" at bounding box center [346, 168] width 692 height 337
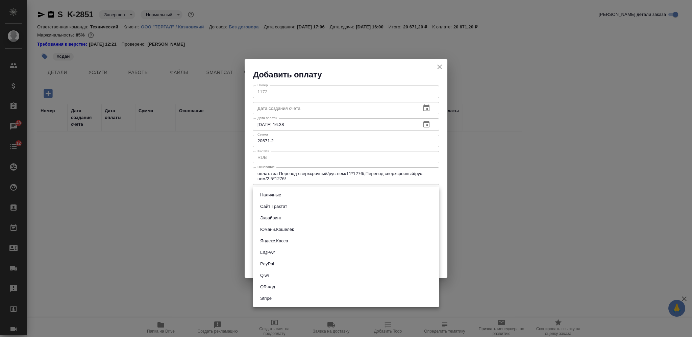
click at [307, 211] on li "Сайт Трактат" at bounding box center [346, 206] width 186 height 11
type input "site-traktat"
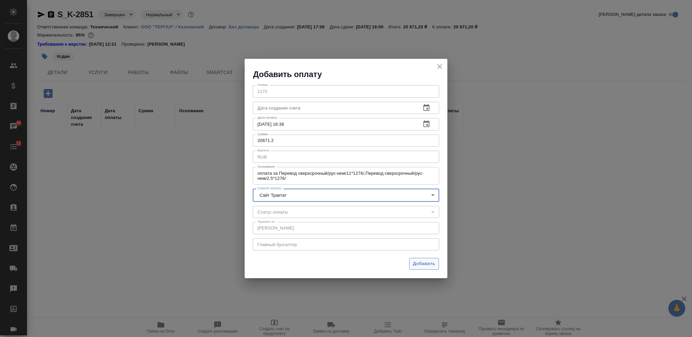
click at [417, 260] on span "Добавить" at bounding box center [424, 264] width 22 height 8
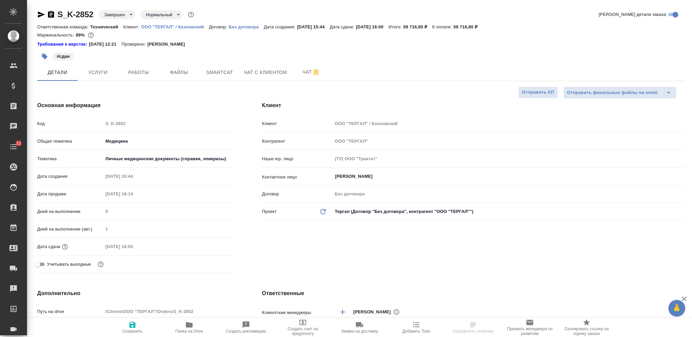
select select "RU"
type textarea "x"
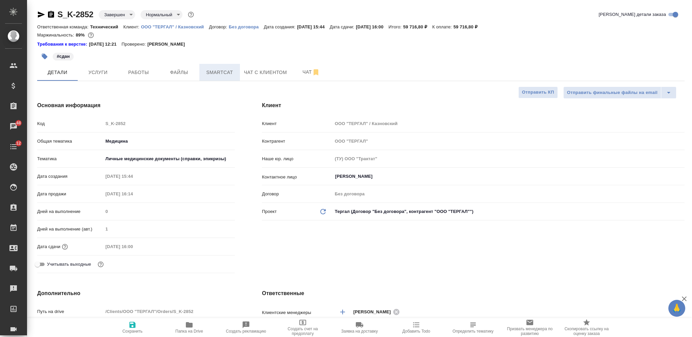
type textarea "x"
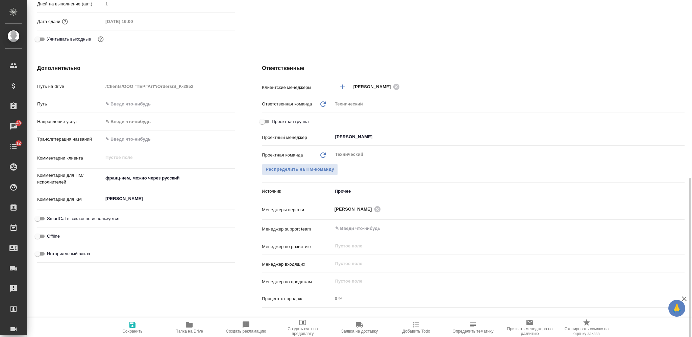
scroll to position [350, 0]
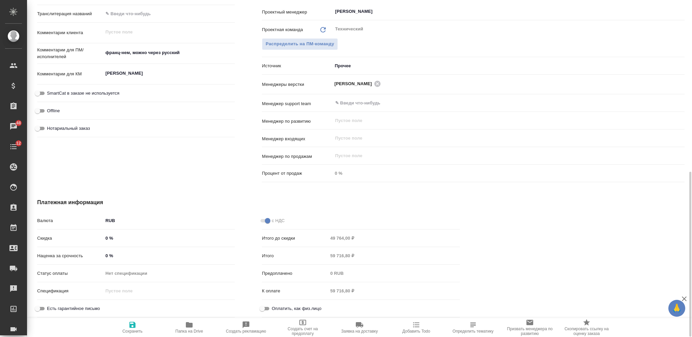
click at [263, 307] on input "Оплатить, как физ.лицо" at bounding box center [262, 308] width 24 height 8
checkbox input "true"
type textarea "x"
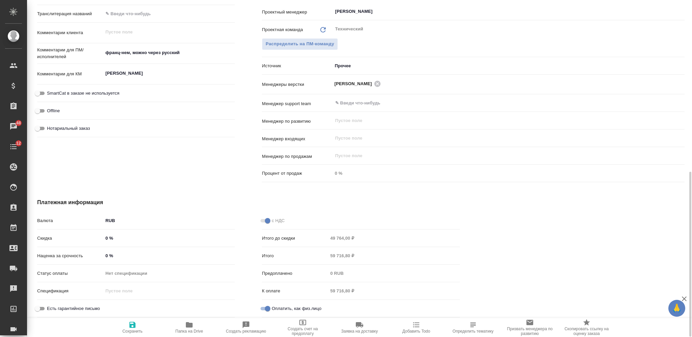
click at [126, 326] on span "Сохранить" at bounding box center [132, 327] width 49 height 13
type textarea "x"
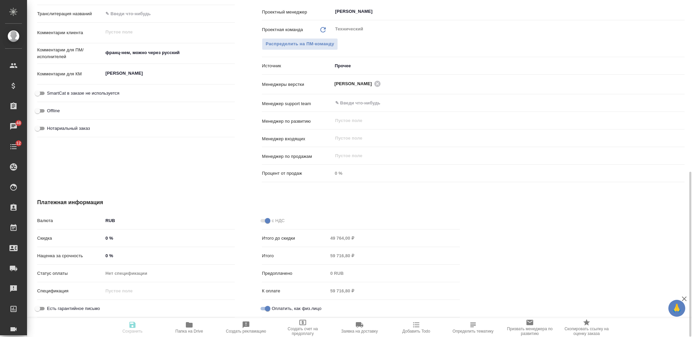
type textarea "x"
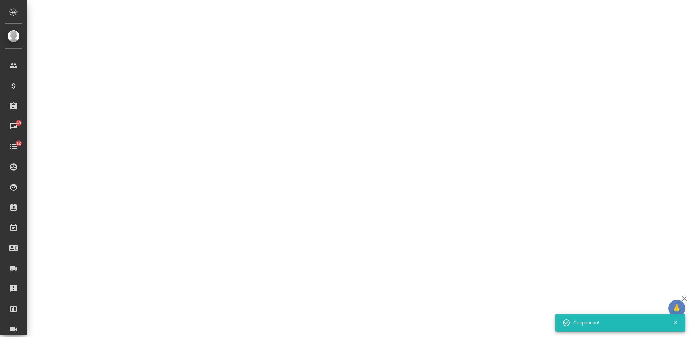
select select "RU"
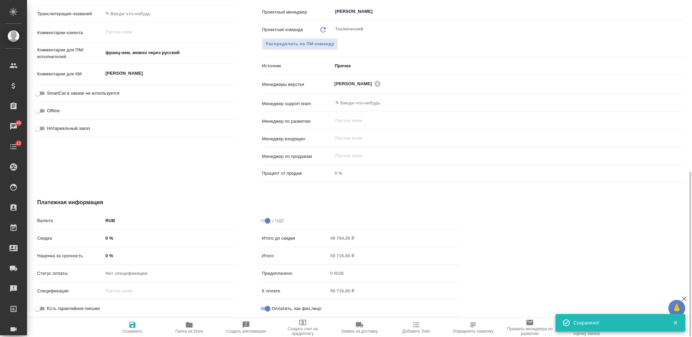
type textarea "x"
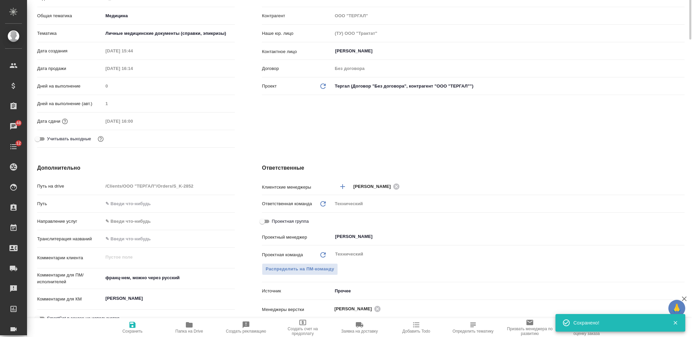
scroll to position [0, 0]
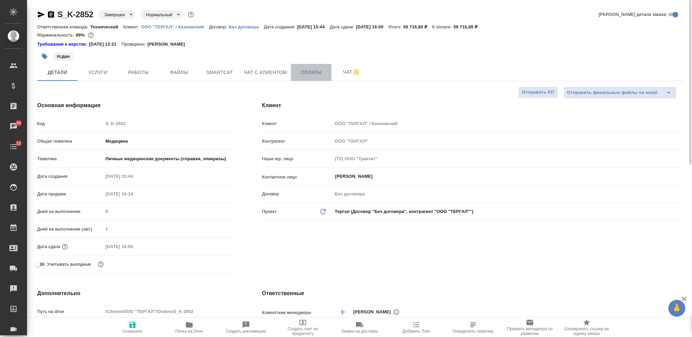
click at [302, 73] on span "Оплаты" at bounding box center [311, 72] width 32 height 8
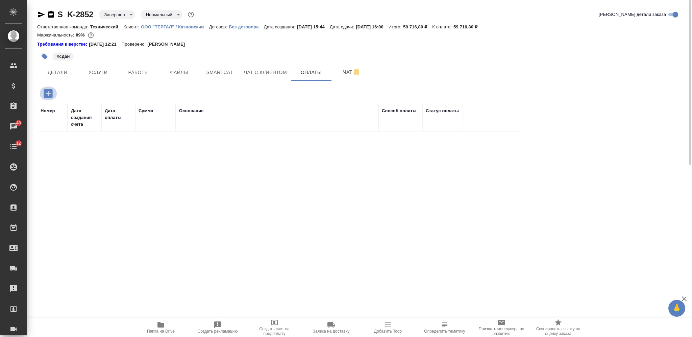
click at [51, 94] on icon "button" at bounding box center [48, 93] width 9 height 9
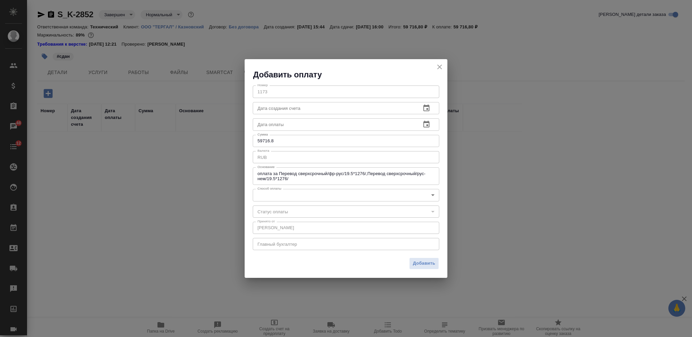
click at [303, 125] on input "text" at bounding box center [334, 124] width 163 height 12
paste input "[DATE] 16:38"
type input "[DATE] 16:38"
click at [306, 190] on body "🙏 .cls-1 fill:#fff; AWATERA Nikiforova Valeria Клиенты Спецификации Заказы 48 Ч…" at bounding box center [346, 168] width 692 height 337
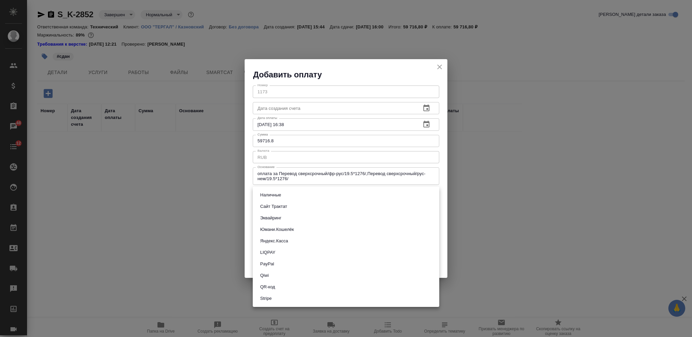
click at [301, 208] on li "Сайт Трактат" at bounding box center [346, 206] width 186 height 11
type input "site-traktat"
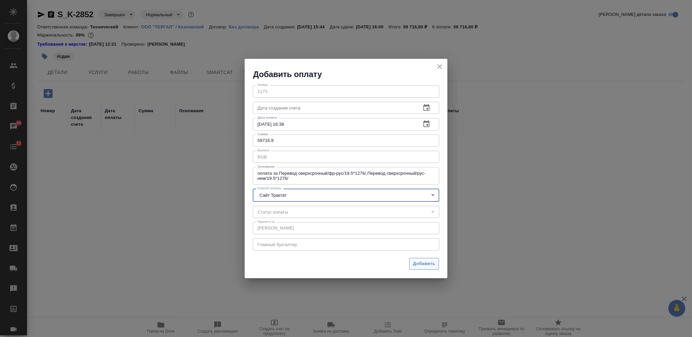
click at [420, 263] on span "Добавить" at bounding box center [424, 264] width 22 height 8
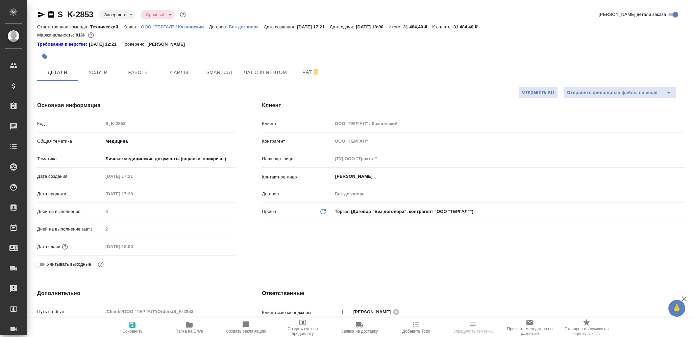
select select "RU"
type textarea "x"
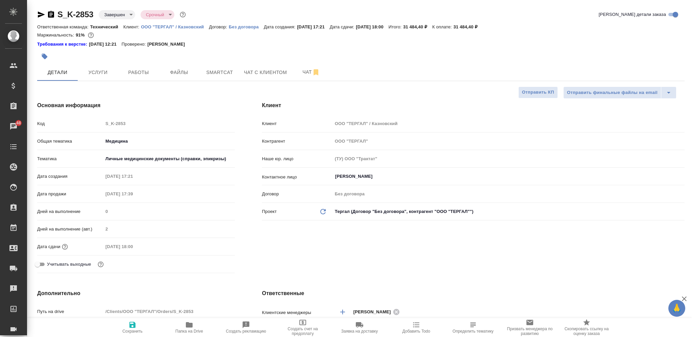
type textarea "x"
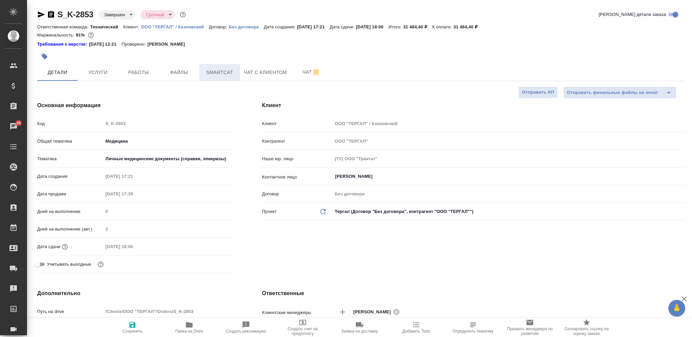
type textarea "x"
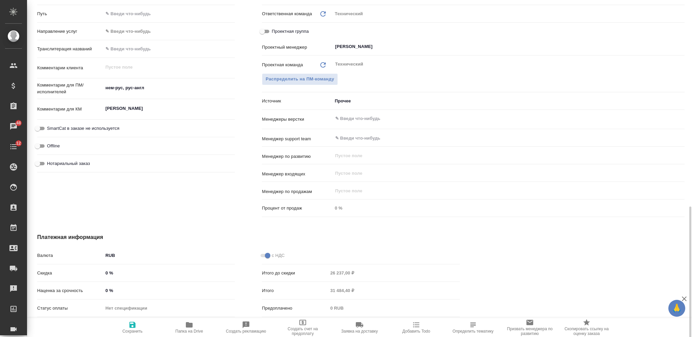
scroll to position [350, 0]
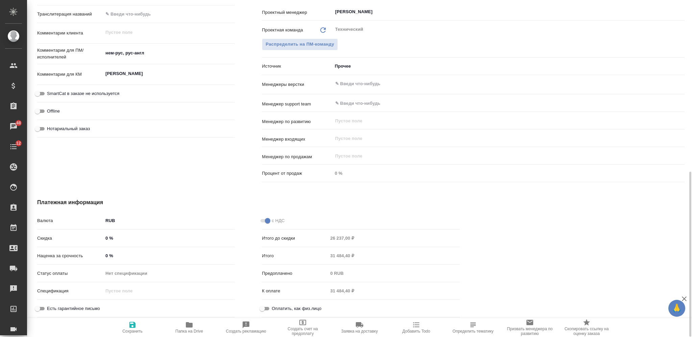
click at [259, 307] on input "Оплатить, как физ.лицо" at bounding box center [262, 308] width 24 height 8
checkbox input "true"
type textarea "x"
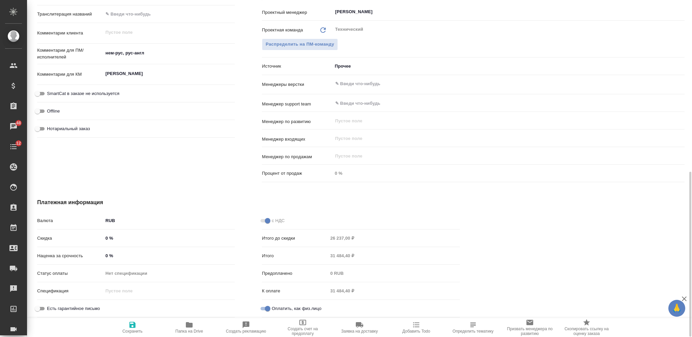
click at [124, 325] on span "Сохранить" at bounding box center [132, 327] width 49 height 13
type textarea "x"
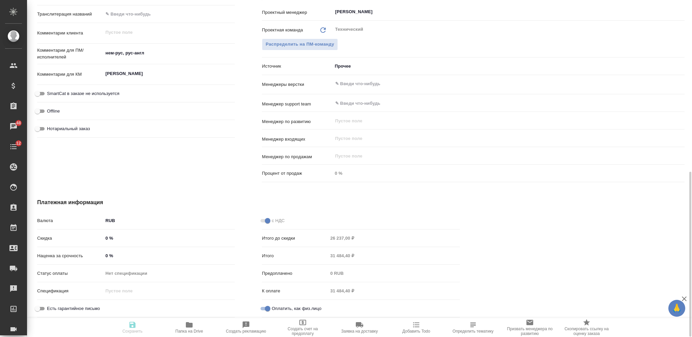
type textarea "x"
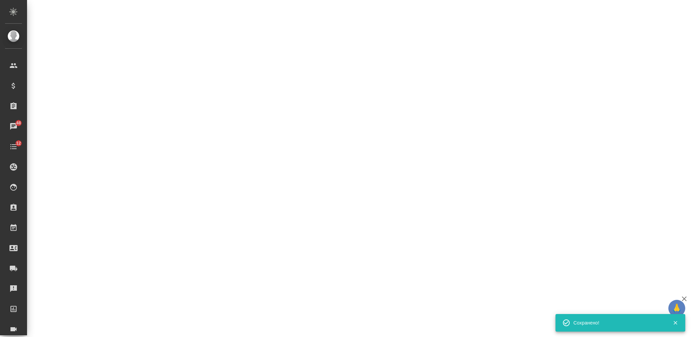
select select "RU"
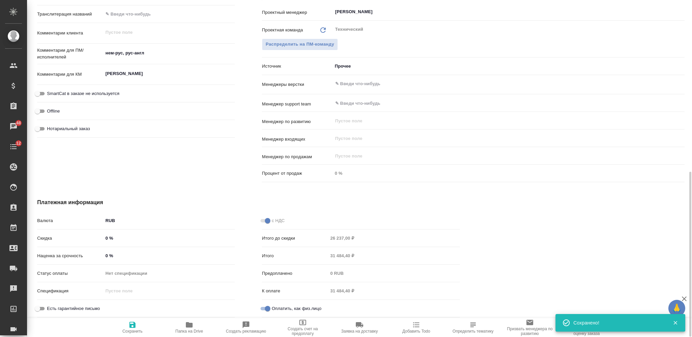
type textarea "x"
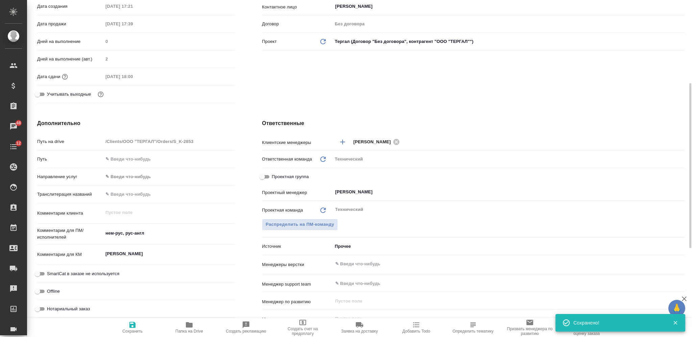
scroll to position [0, 0]
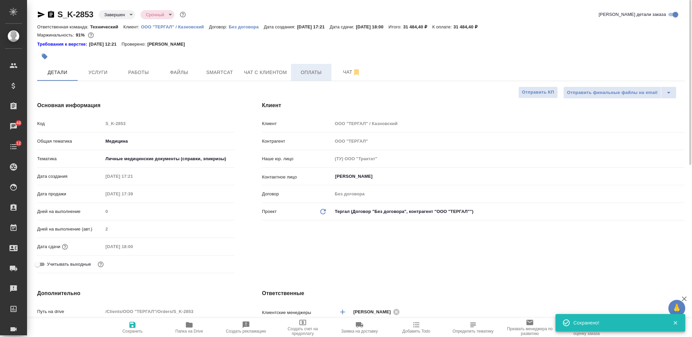
click at [318, 70] on span "Оплаты" at bounding box center [311, 72] width 32 height 8
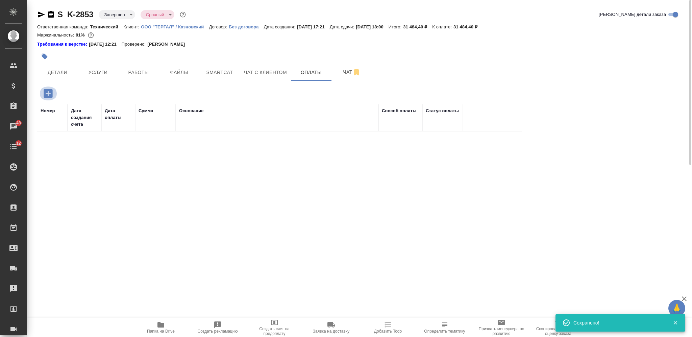
click at [50, 94] on icon "button" at bounding box center [48, 93] width 12 height 12
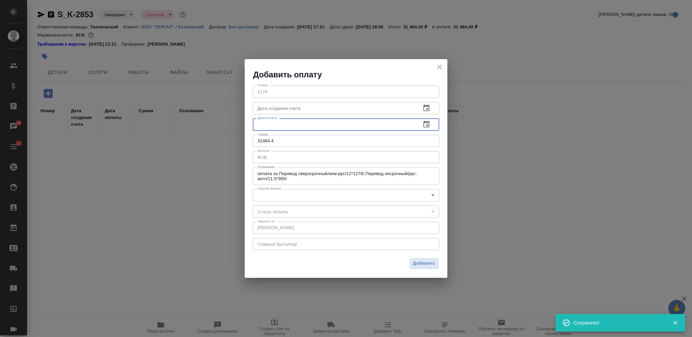
click at [333, 128] on input "text" at bounding box center [334, 124] width 163 height 12
paste input "[DATE] 16:38"
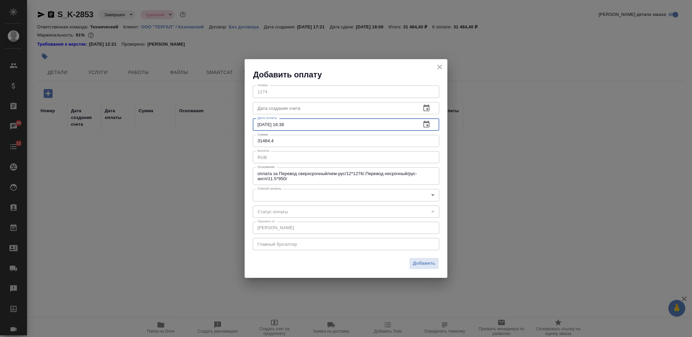
type input "[DATE] 16:38"
click at [311, 196] on body "🙏 .cls-1 fill:#fff; AWATERA Nikiforova Valeria Клиенты Спецификации Заказы 48 Ч…" at bounding box center [346, 168] width 692 height 337
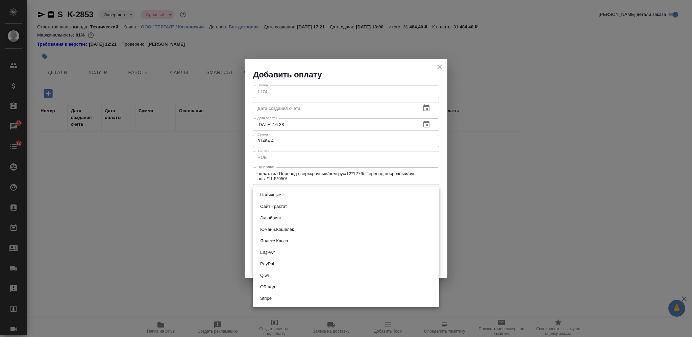
click at [312, 203] on li "Сайт Трактат" at bounding box center [346, 206] width 186 height 11
type input "site-traktat"
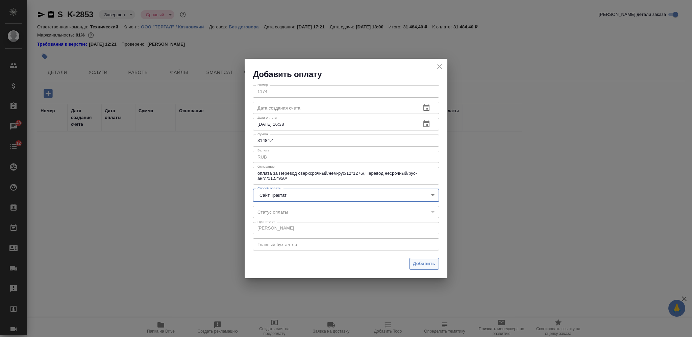
click at [427, 260] on span "Добавить" at bounding box center [424, 264] width 22 height 8
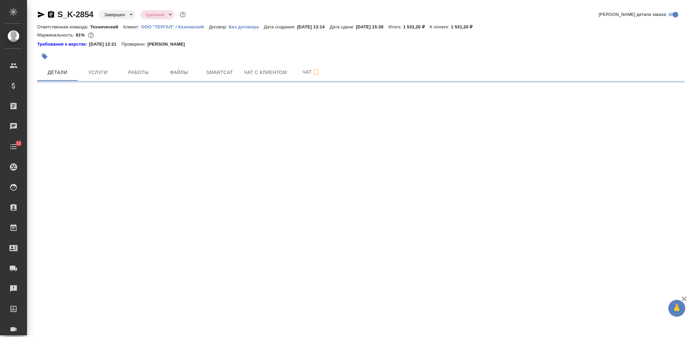
select select "RU"
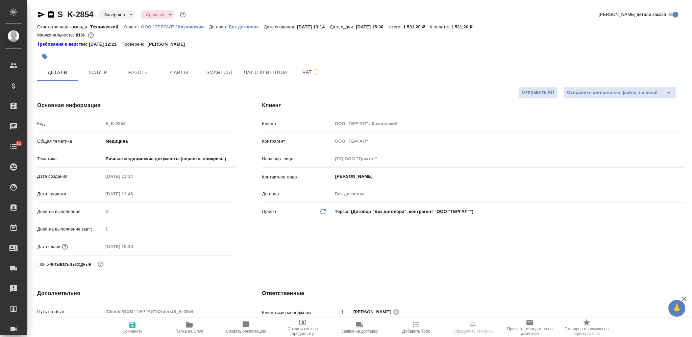
type textarea "x"
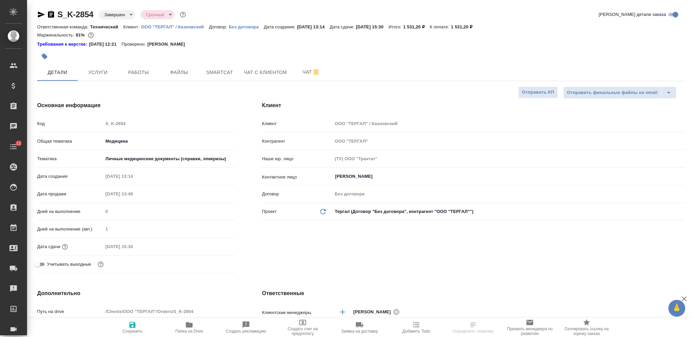
type textarea "x"
select select "RU"
type textarea "x"
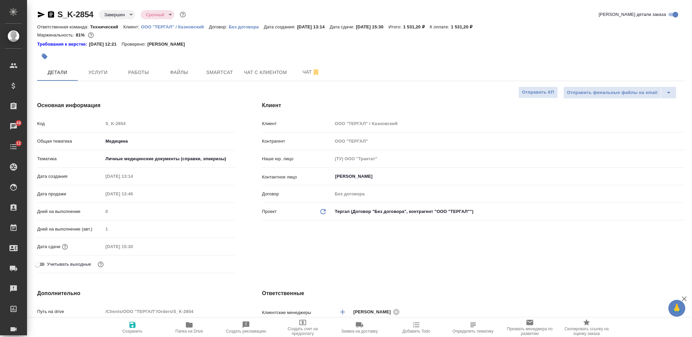
type textarea "x"
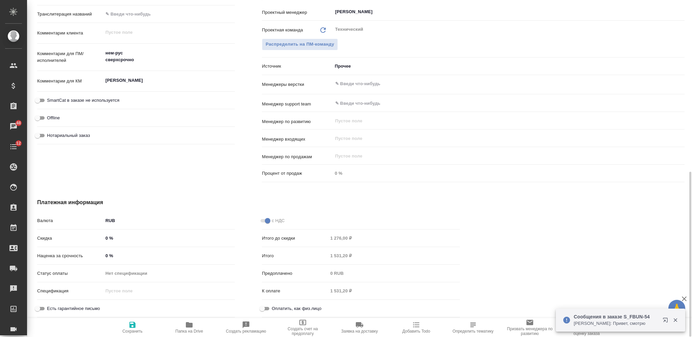
scroll to position [350, 0]
click at [263, 309] on input "Оплатить, как физ.лицо" at bounding box center [262, 308] width 24 height 8
checkbox input "true"
type textarea "x"
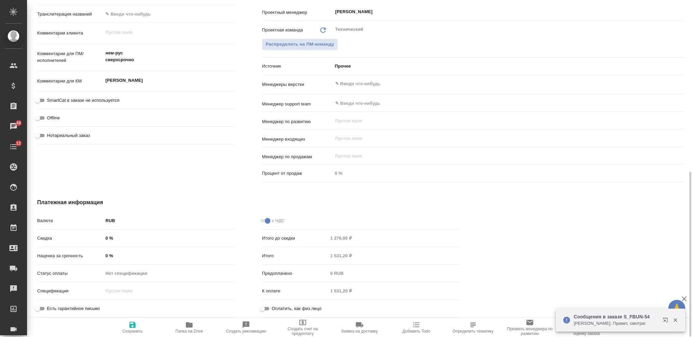
type textarea "x"
click at [134, 330] on span "Сохранить" at bounding box center [132, 331] width 20 height 5
type textarea "x"
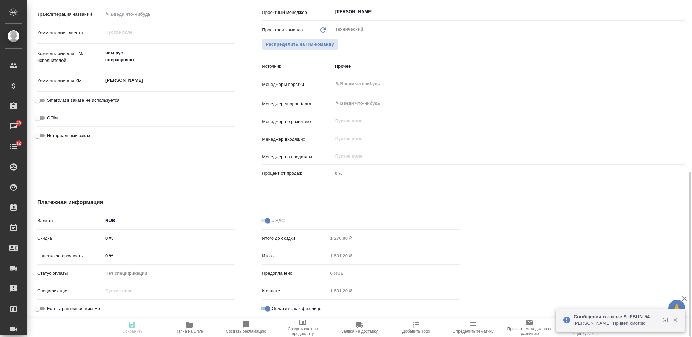
type textarea "x"
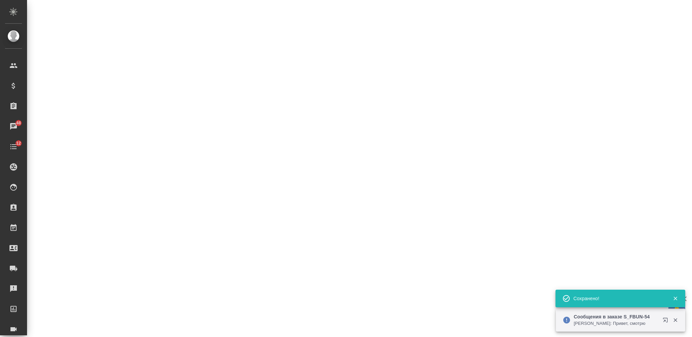
select select "RU"
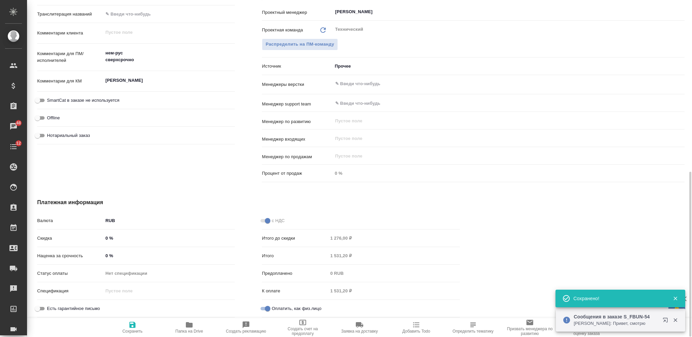
type textarea "x"
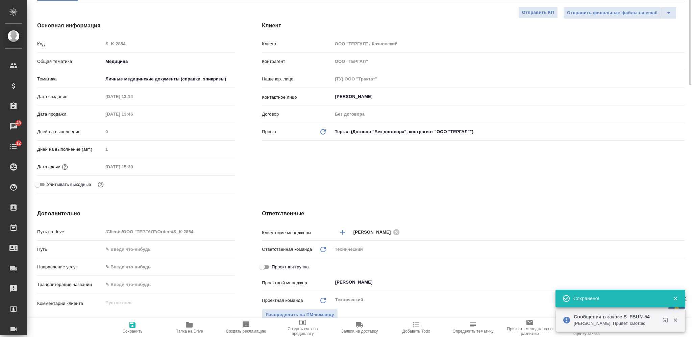
scroll to position [0, 0]
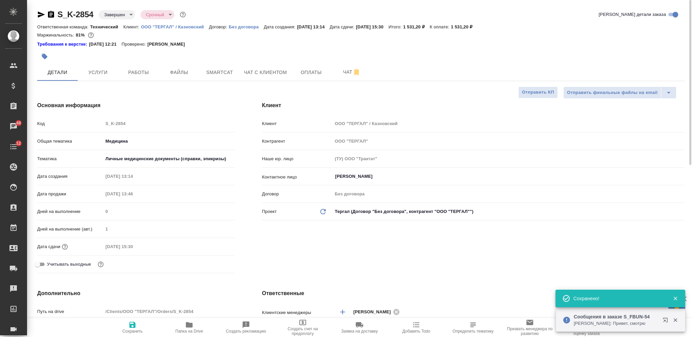
click at [308, 82] on div "S_K-2854 Завершен closed Срочный urgent Кратко детали заказа Ответственная кома…" at bounding box center [360, 343] width 655 height 687
click at [309, 74] on span "Оплаты" at bounding box center [311, 72] width 32 height 8
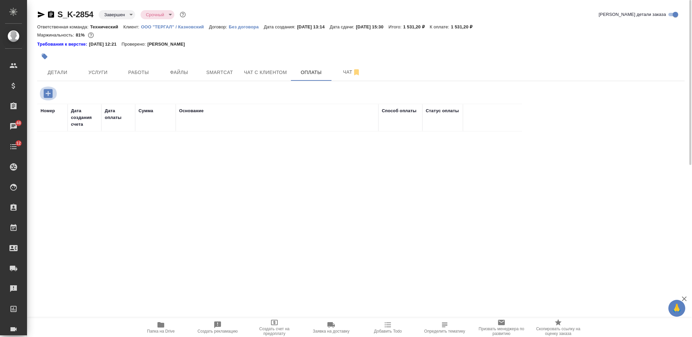
click at [47, 92] on icon "button" at bounding box center [48, 93] width 9 height 9
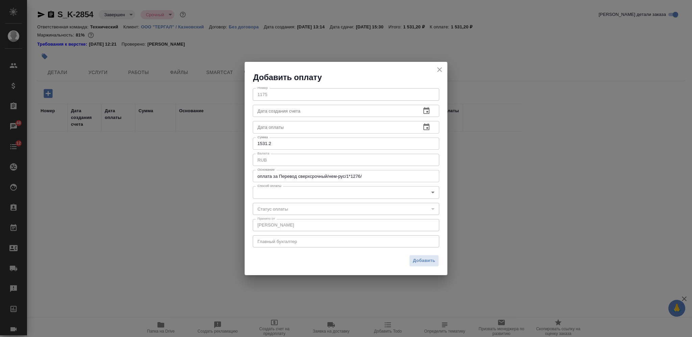
click at [283, 130] on input "text" at bounding box center [334, 127] width 163 height 12
paste input "[DATE] 16:38"
type input "[DATE] 16:38"
click at [283, 186] on body "🙏 .cls-1 fill:#fff; AWATERA Nikiforova Valeria Клиенты Спецификации Заказы 48 Ч…" at bounding box center [346, 168] width 692 height 337
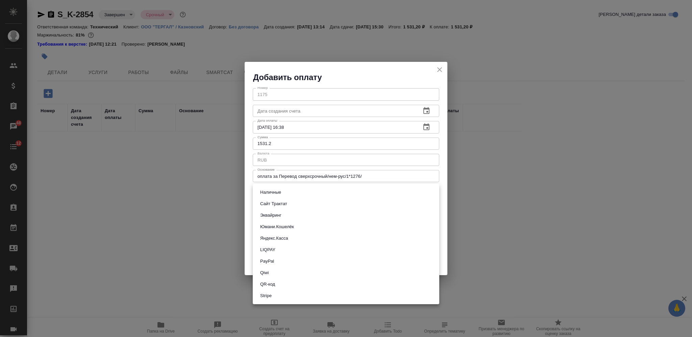
click at [282, 203] on button "Сайт Трактат" at bounding box center [273, 203] width 31 height 7
type input "site-traktat"
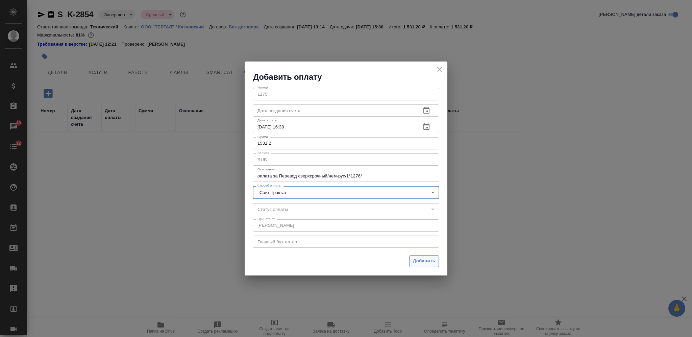
click at [418, 260] on span "Добавить" at bounding box center [424, 261] width 22 height 8
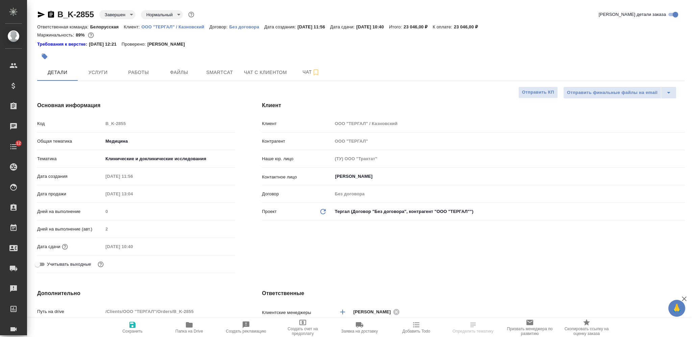
select select "RU"
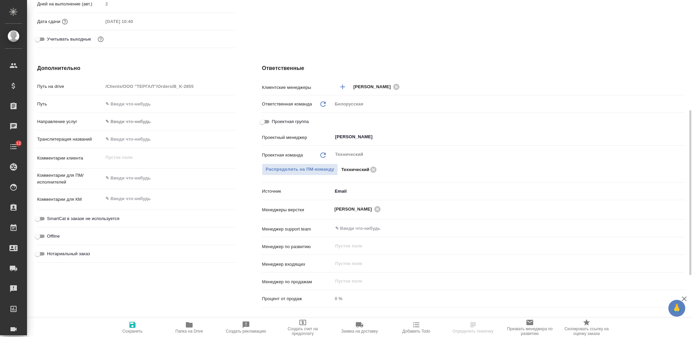
scroll to position [350, 0]
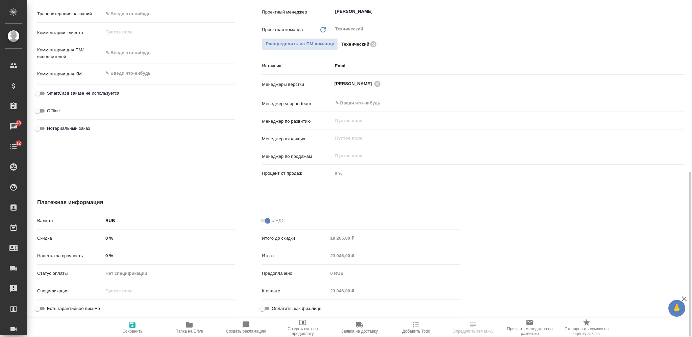
click at [263, 305] on input "Оплатить, как физ.лицо" at bounding box center [262, 308] width 24 height 8
checkbox input "true"
click at [139, 328] on span "Сохранить" at bounding box center [132, 327] width 49 height 13
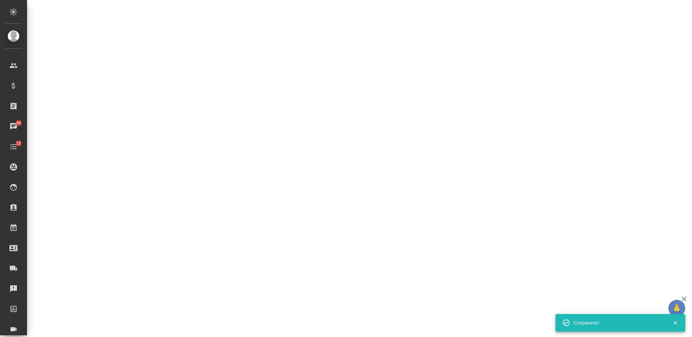
select select "RU"
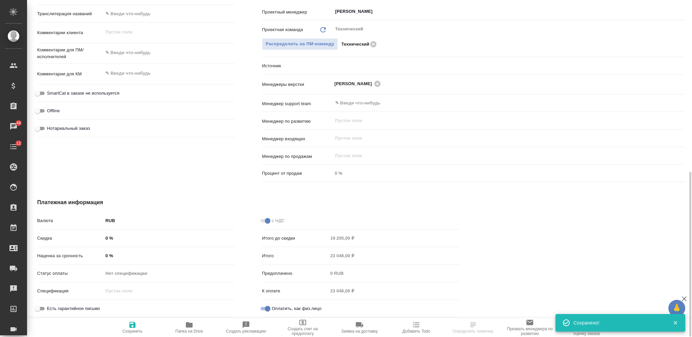
type textarea "x"
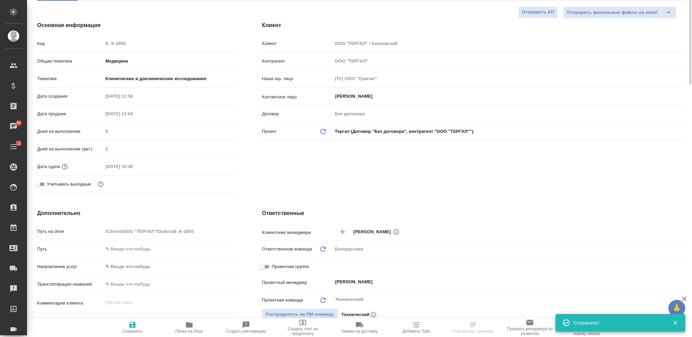
scroll to position [0, 0]
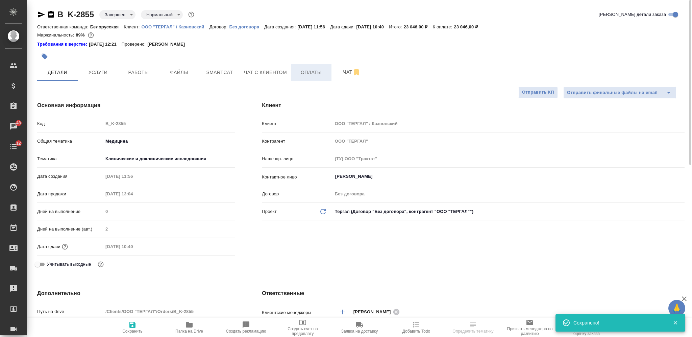
click at [309, 72] on span "Оплаты" at bounding box center [311, 72] width 32 height 8
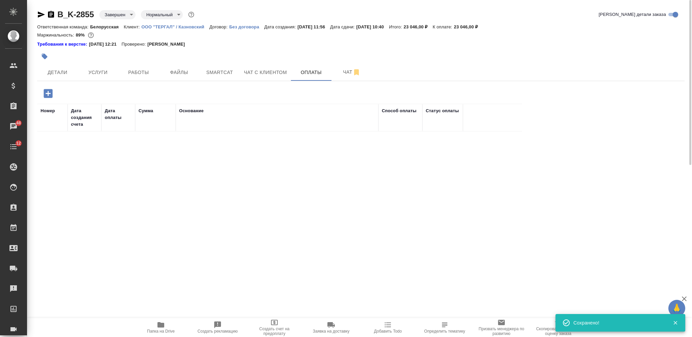
click at [55, 90] on button "button" at bounding box center [48, 93] width 19 height 14
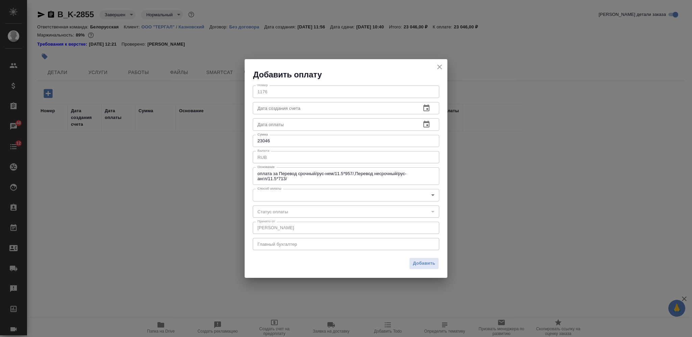
click at [302, 123] on input "text" at bounding box center [334, 124] width 163 height 12
paste input "[DATE] 16:38"
type input "[DATE] 16:38"
click at [300, 192] on body "🙏 .cls-1 fill:#fff; AWATERA Nikiforova Valeria Клиенты Спецификации Заказы 48 Ч…" at bounding box center [346, 168] width 692 height 337
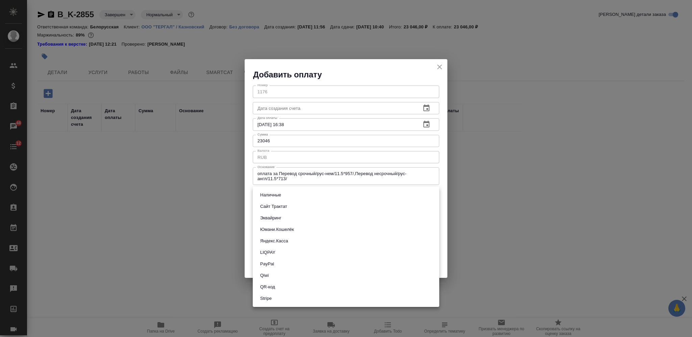
click at [300, 205] on li "Сайт Трактат" at bounding box center [346, 206] width 186 height 11
type input "site-traktat"
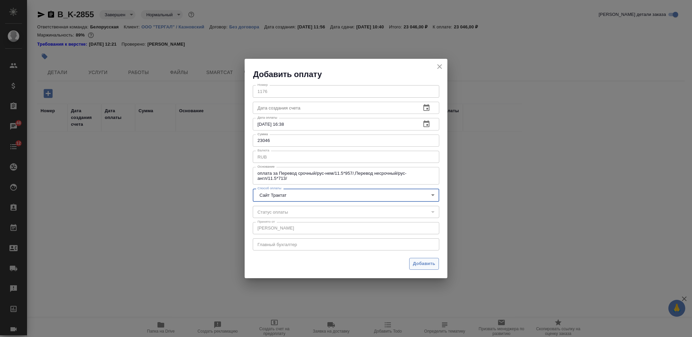
click at [424, 264] on span "Добавить" at bounding box center [424, 264] width 22 height 8
type input "0"
type input "auto-kassa"
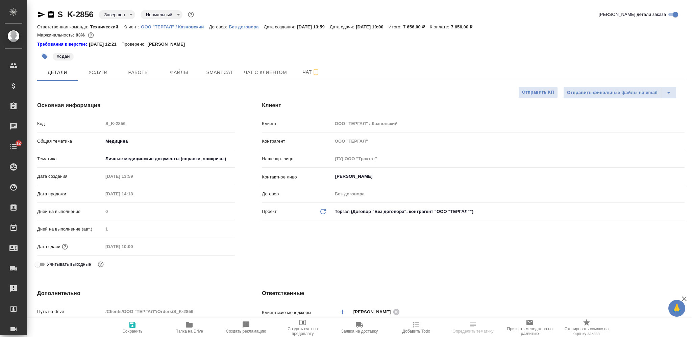
select select "RU"
type textarea "x"
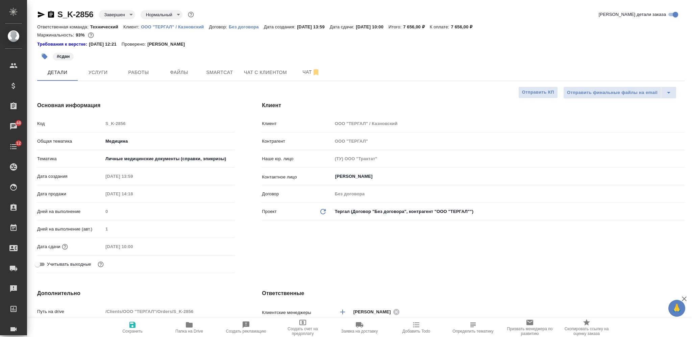
type textarea "x"
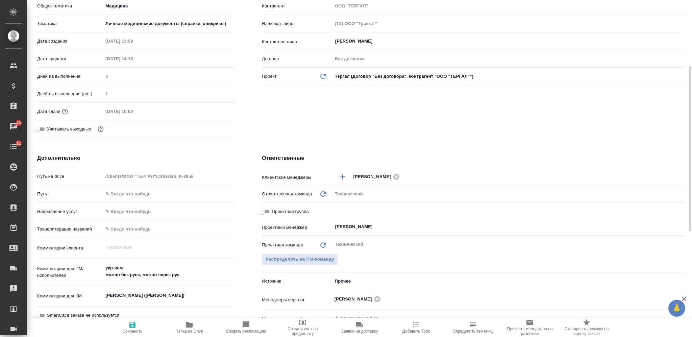
scroll to position [350, 0]
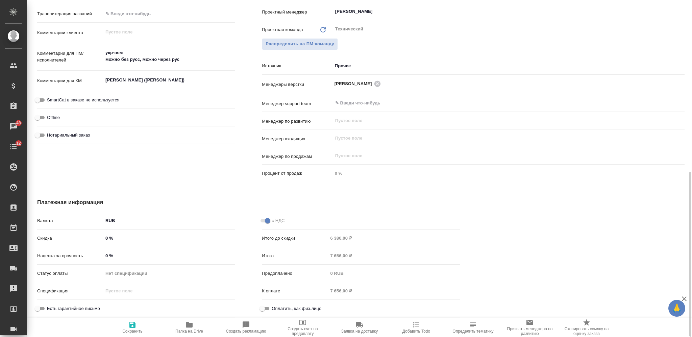
click at [265, 308] on input "Оплатить, как физ.лицо" at bounding box center [262, 308] width 24 height 8
checkbox input "true"
type textarea "x"
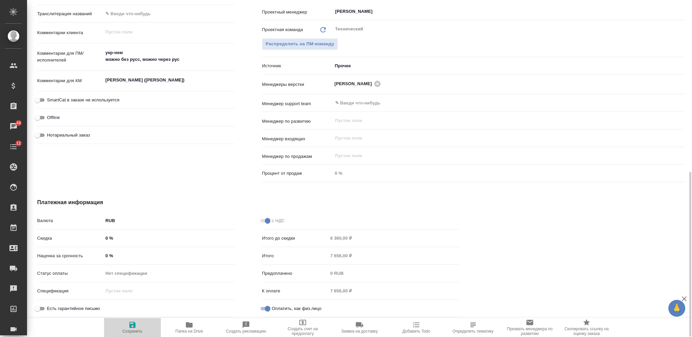
click at [132, 328] on icon "button" at bounding box center [132, 325] width 6 height 6
type textarea "x"
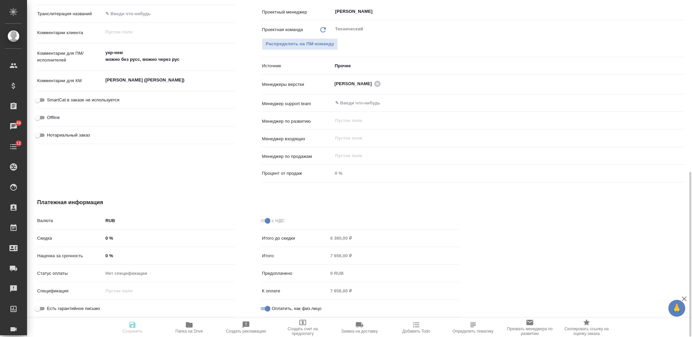
type textarea "x"
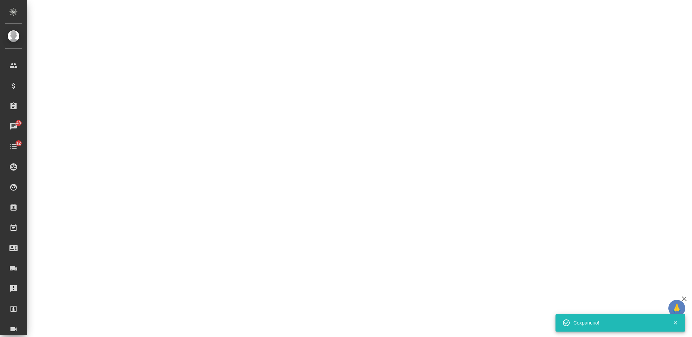
select select "RU"
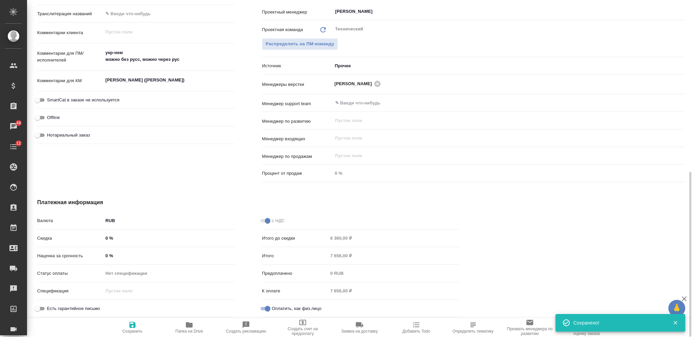
type textarea "x"
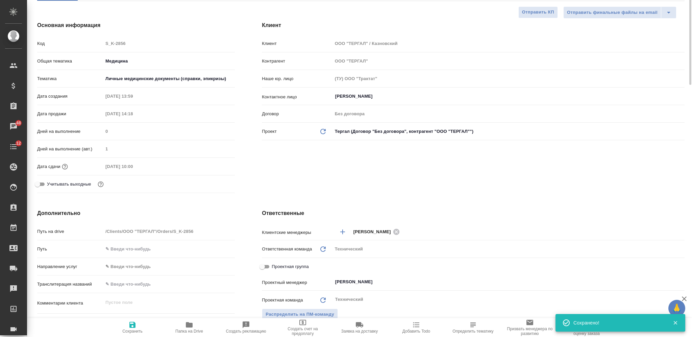
scroll to position [0, 0]
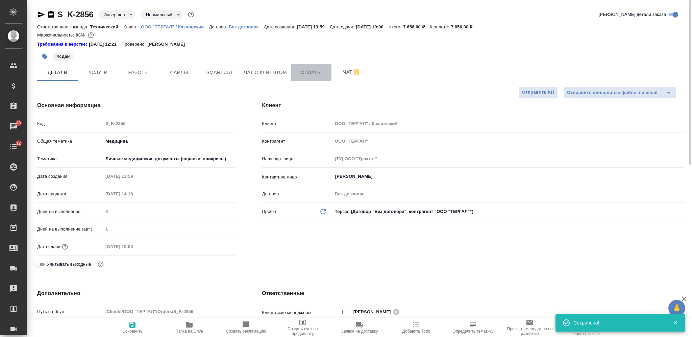
click at [306, 72] on span "Оплаты" at bounding box center [311, 72] width 32 height 8
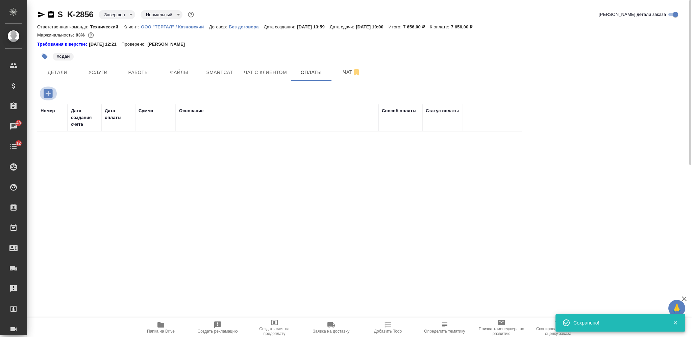
click at [51, 92] on icon "button" at bounding box center [48, 93] width 9 height 9
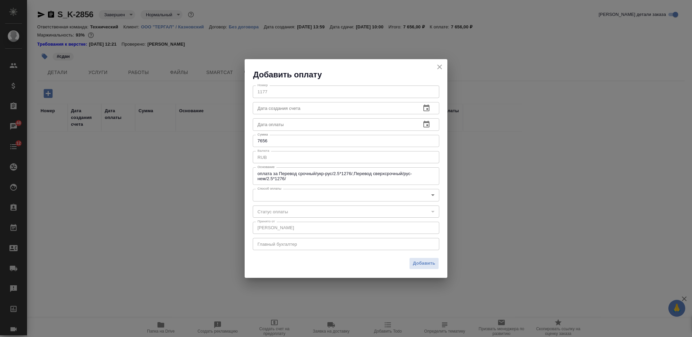
click at [315, 120] on input "text" at bounding box center [334, 124] width 163 height 12
paste input "[DATE] 16:38"
type input "[DATE] 16:38"
click at [320, 191] on body "🙏 .cls-1 fill:#fff; AWATERA [PERSON_NAME] Спецификации Заказы 48 Чаты 12 Todo П…" at bounding box center [346, 168] width 692 height 337
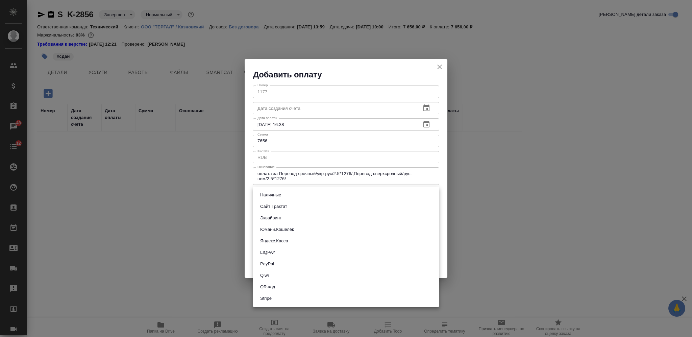
click at [318, 207] on li "Сайт Трактат" at bounding box center [346, 206] width 186 height 11
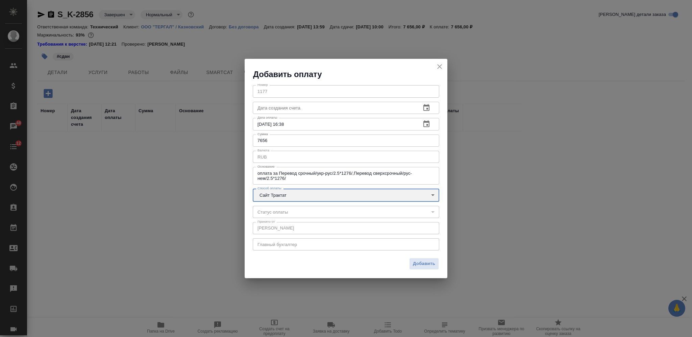
type input "site-traktat"
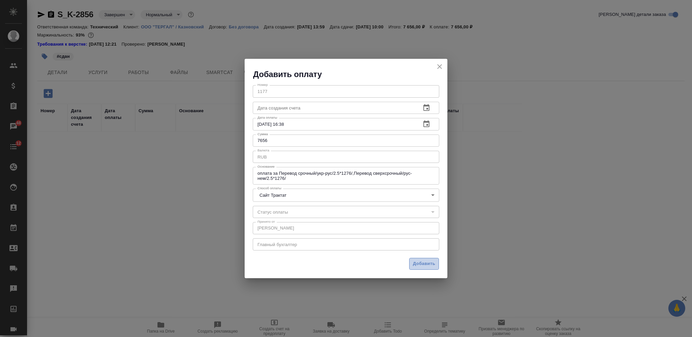
click at [427, 267] on span "Добавить" at bounding box center [424, 264] width 22 height 8
